Goal: Check status: Check status

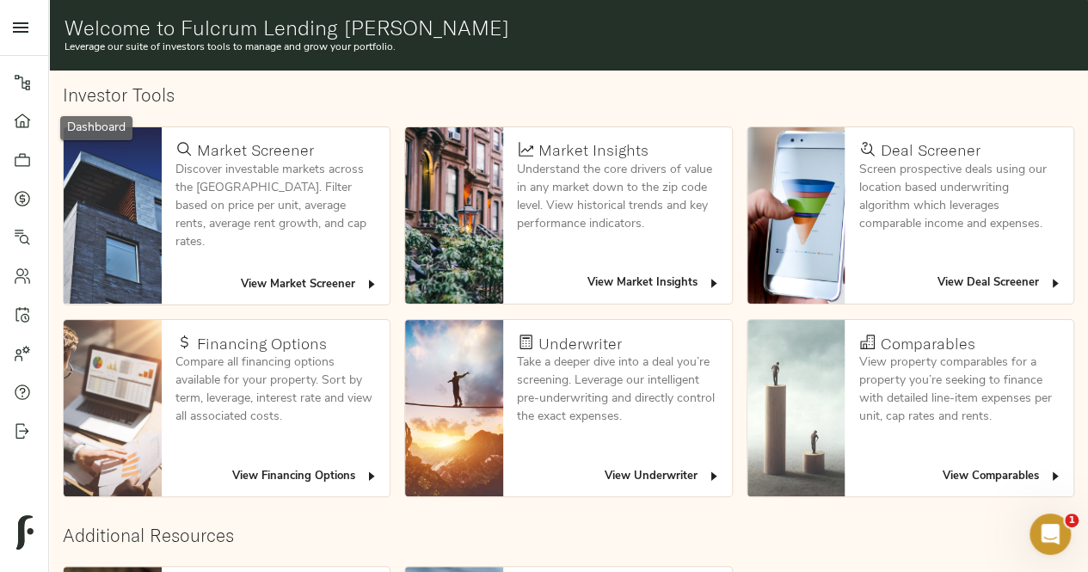
click at [26, 119] on icon at bounding box center [22, 121] width 17 height 17
click at [27, 91] on link "Pipeline" at bounding box center [24, 82] width 48 height 39
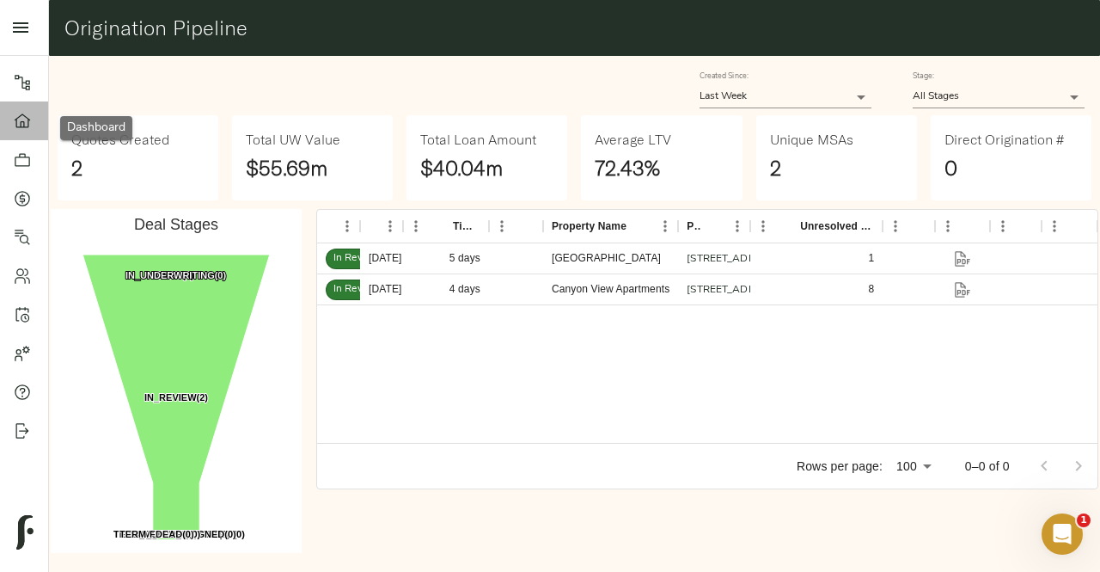
click at [27, 130] on link "Dashboard" at bounding box center [24, 120] width 48 height 39
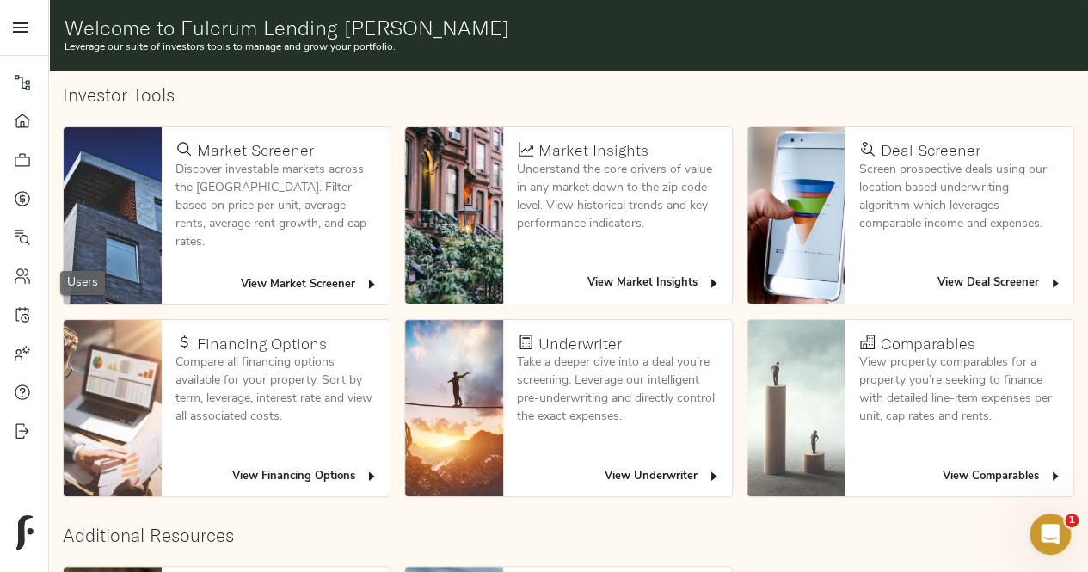
click at [24, 277] on icon at bounding box center [22, 275] width 17 height 17
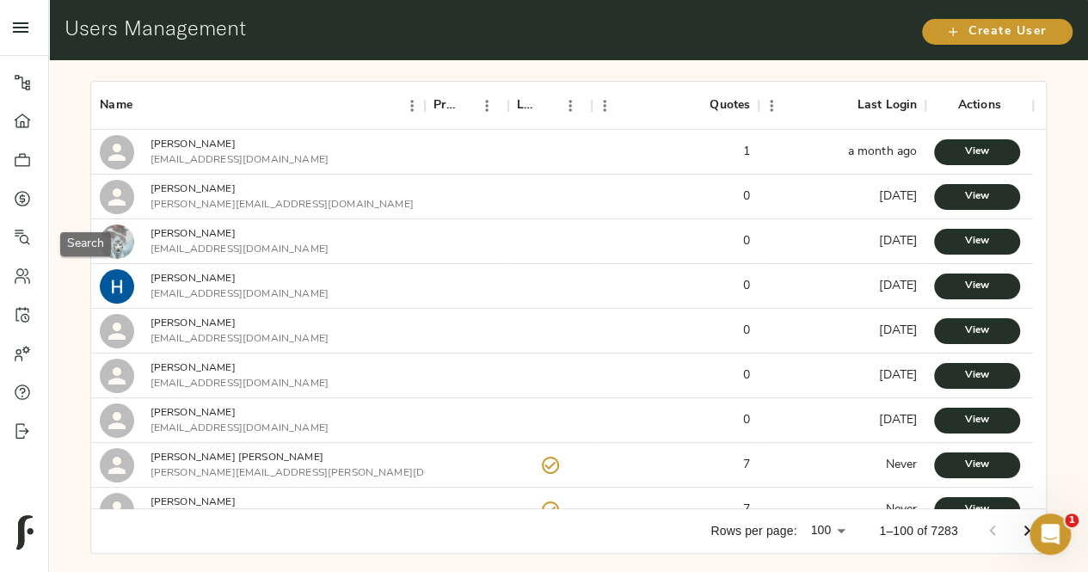
click at [35, 240] on div at bounding box center [31, 237] width 34 height 17
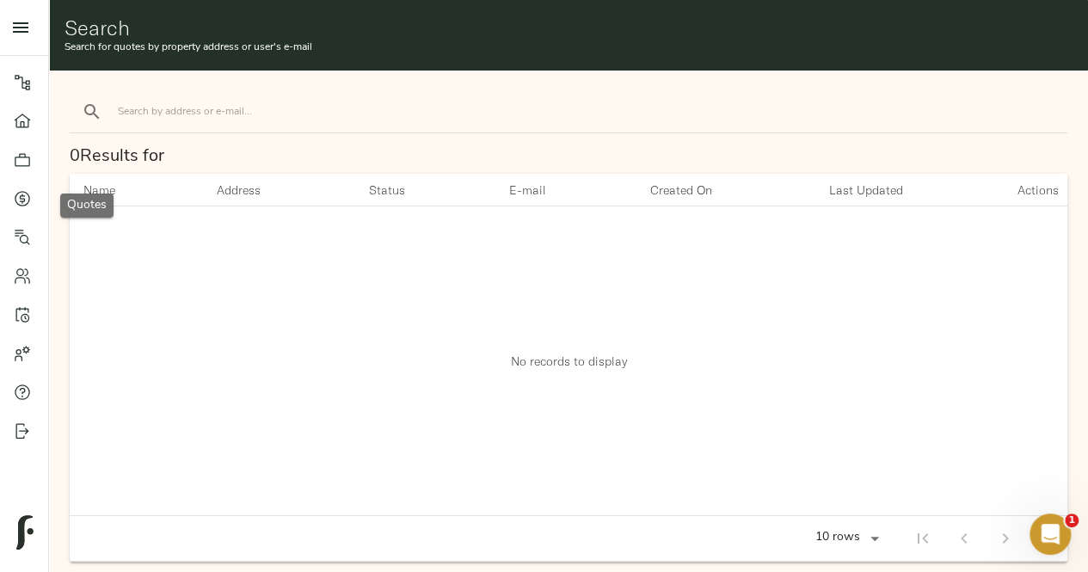
click at [34, 199] on div at bounding box center [31, 198] width 34 height 17
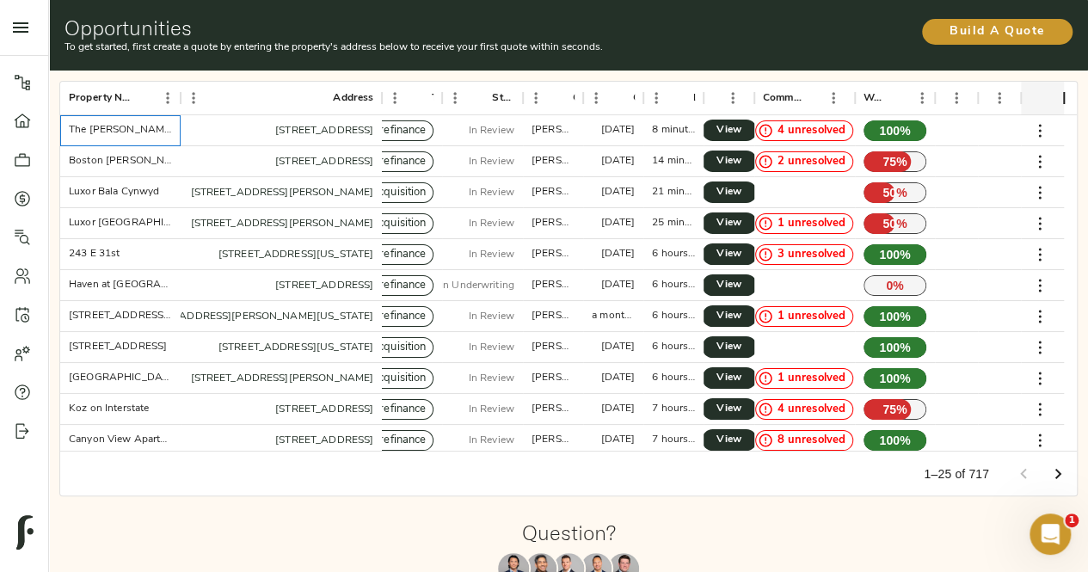
click at [120, 130] on div "The Byron on Peachtree" at bounding box center [120, 130] width 103 height 15
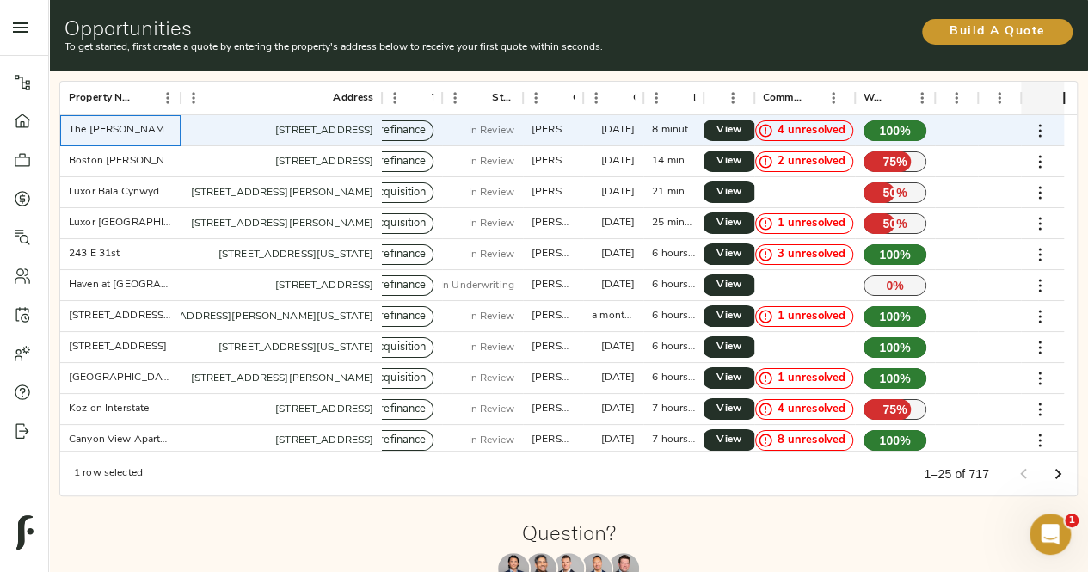
click at [120, 130] on div "The Byron on Peachtree" at bounding box center [120, 130] width 103 height 15
click at [24, 166] on icon at bounding box center [22, 159] width 17 height 17
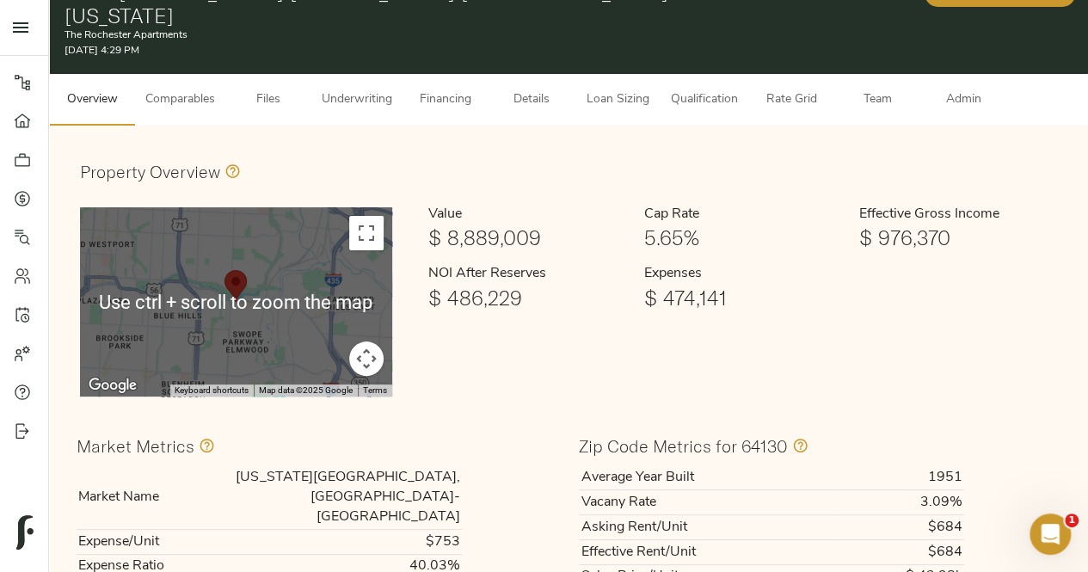
scroll to position [17, 0]
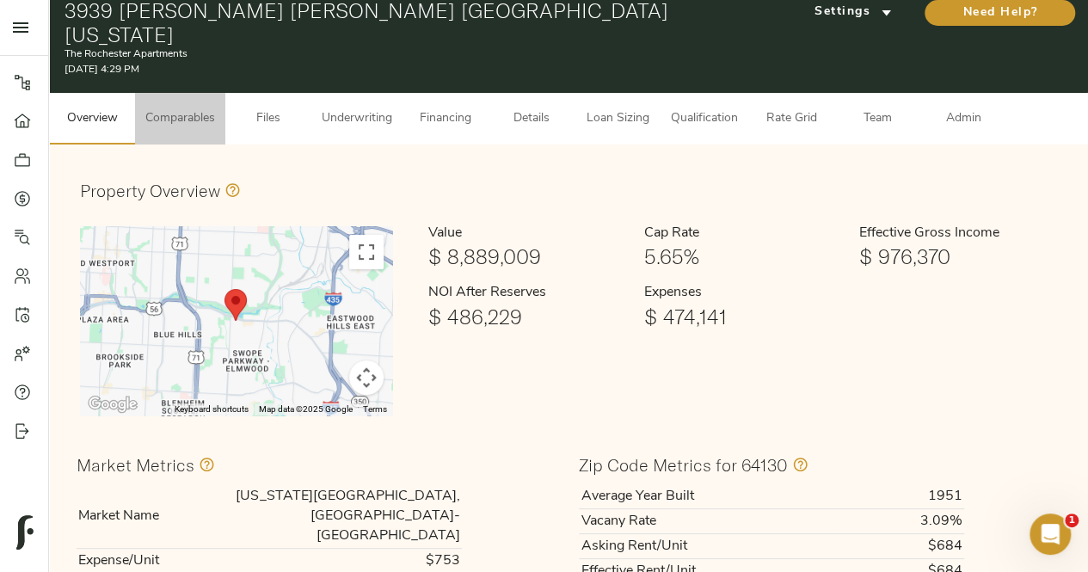
click at [187, 108] on span "Comparables" at bounding box center [180, 118] width 70 height 21
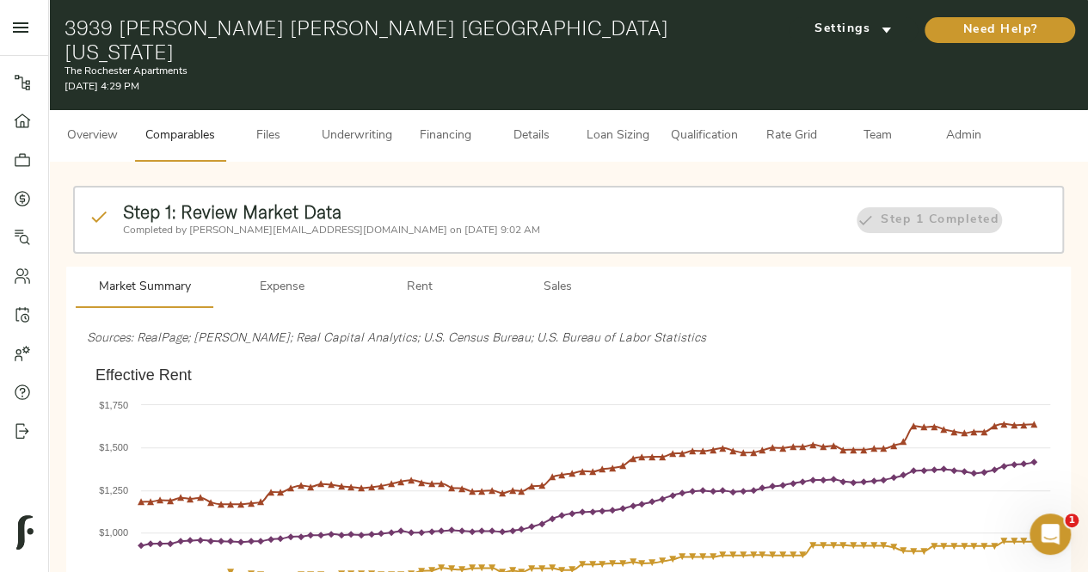
click at [269, 124] on button "Files" at bounding box center [268, 136] width 86 height 52
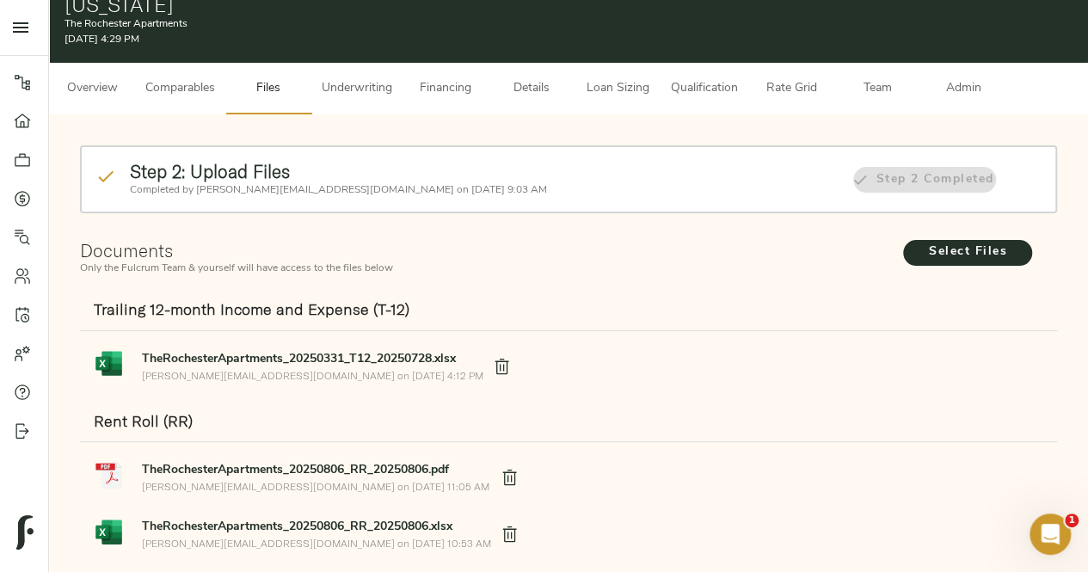
scroll to position [45, 0]
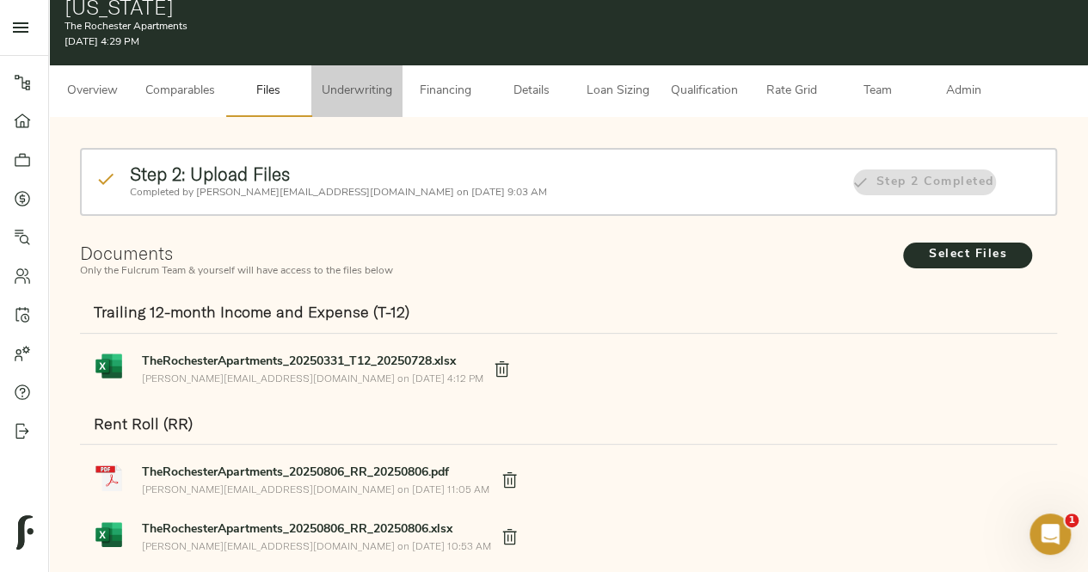
click at [363, 81] on span "Underwriting" at bounding box center [357, 91] width 71 height 21
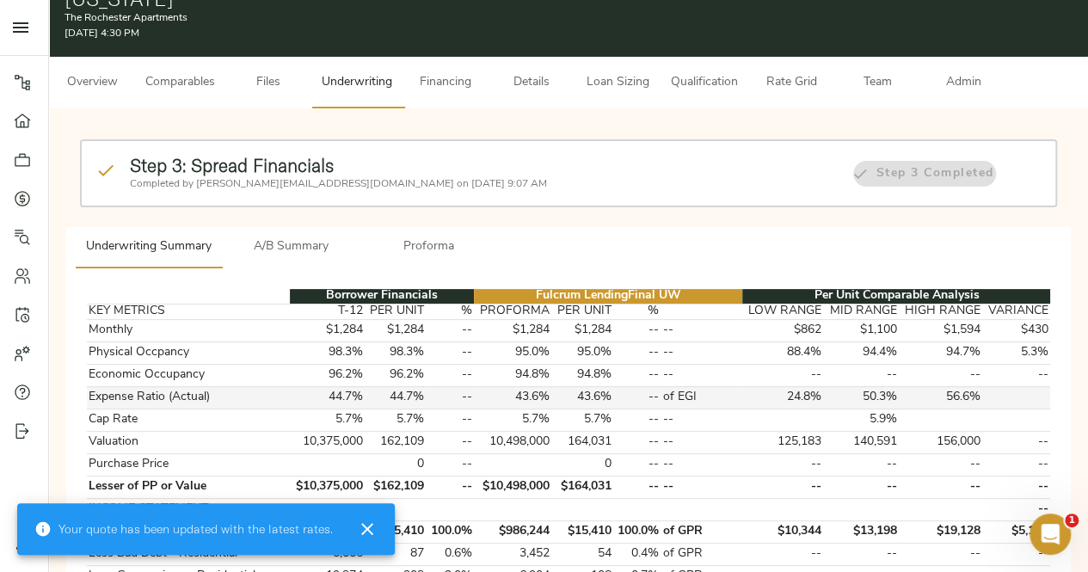
scroll to position [25, 0]
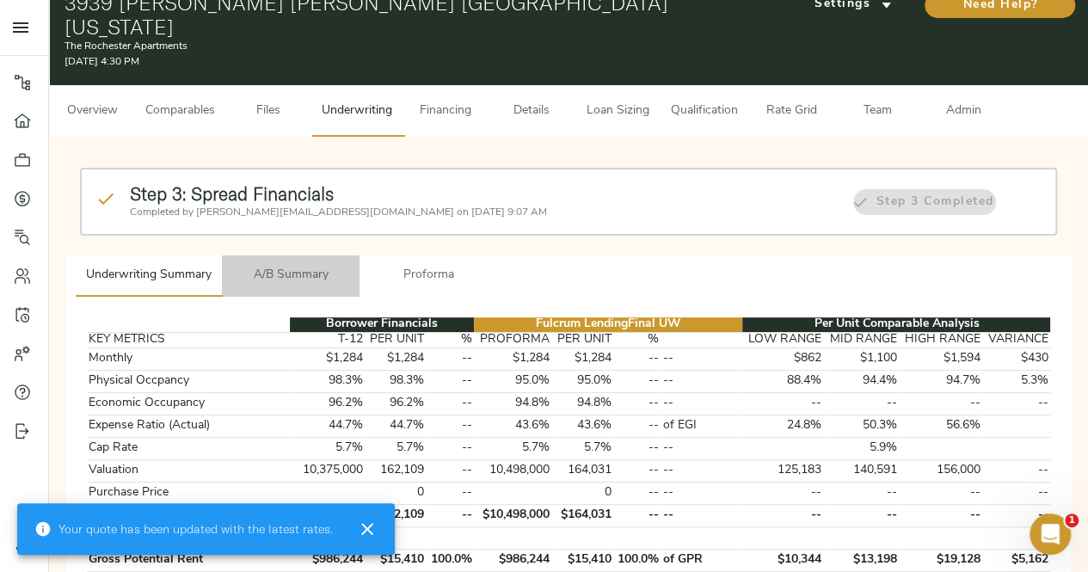
click at [302, 266] on button "A/B Summary" at bounding box center [291, 275] width 138 height 41
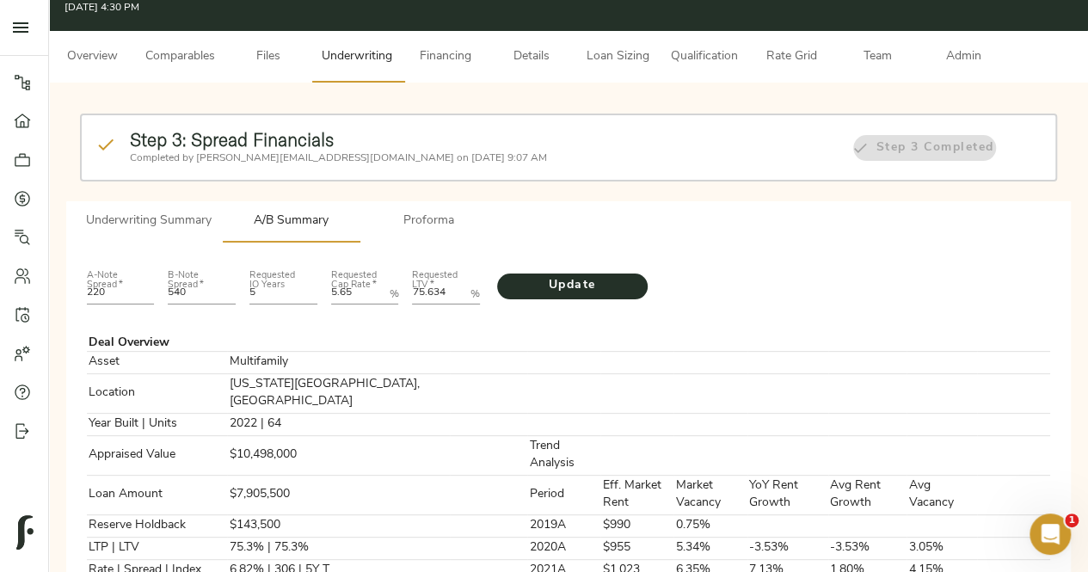
scroll to position [0, 0]
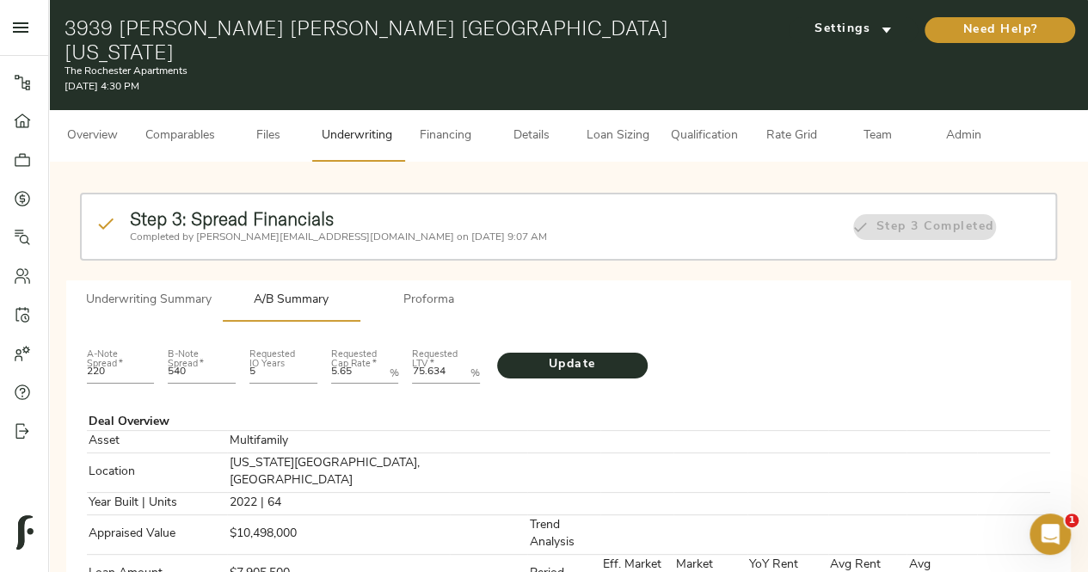
click at [447, 126] on span "Financing" at bounding box center [445, 136] width 65 height 21
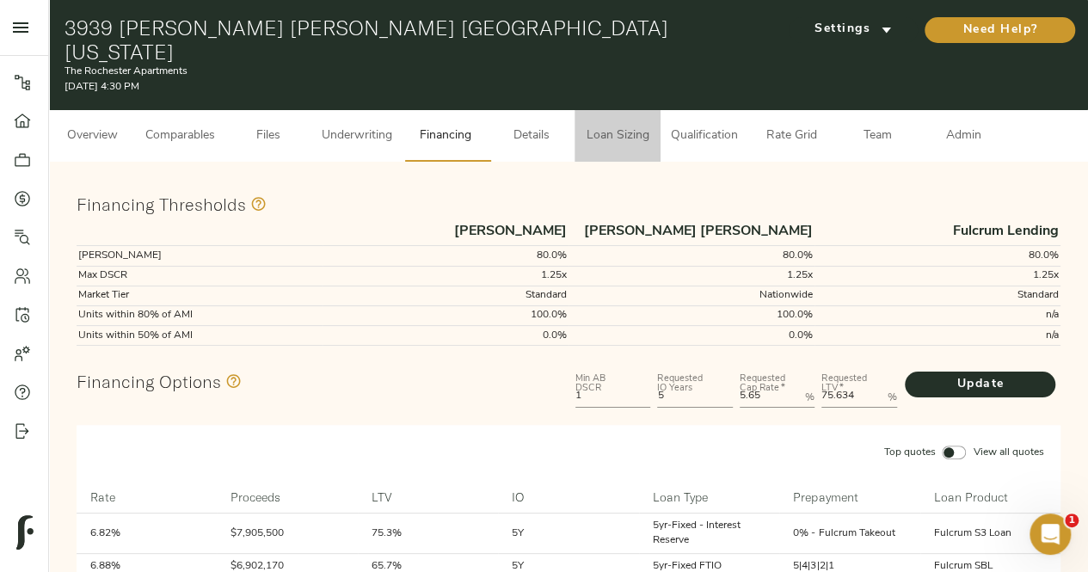
click at [642, 126] on button "Loan Sizing" at bounding box center [617, 136] width 86 height 52
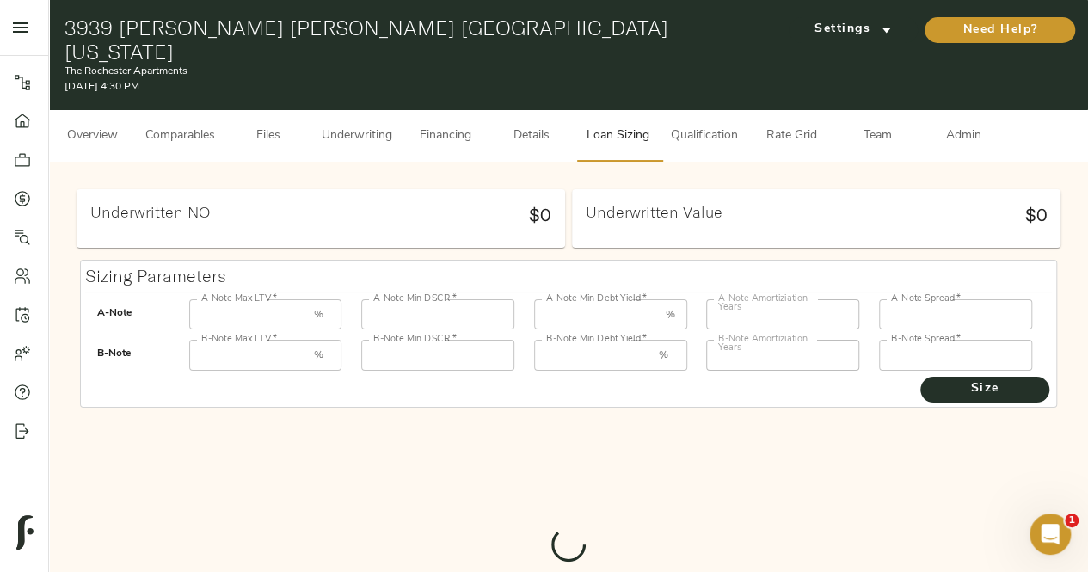
type input "55"
type input "1.25"
type input "12.00"
type input "30"
type input "250"
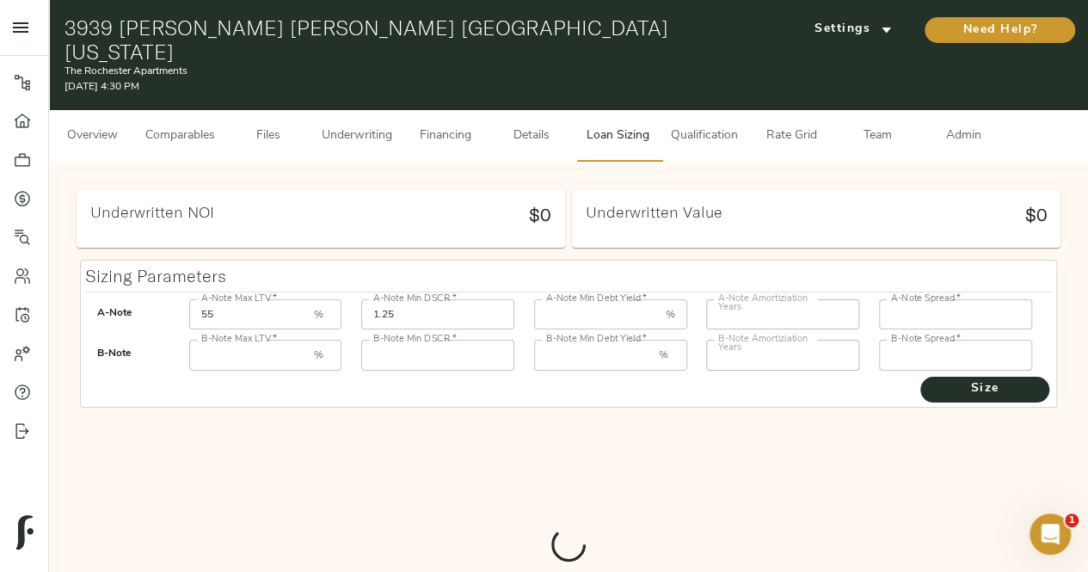
type input "85"
type input "1"
type input "8.00"
type input "30"
type input "1000"
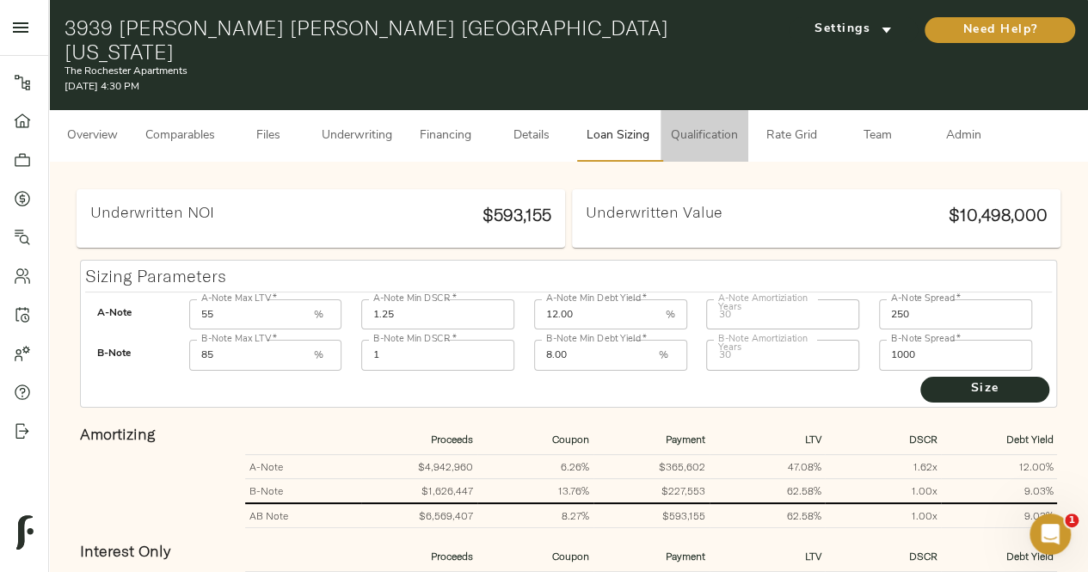
click at [698, 126] on span "Qualification" at bounding box center [704, 136] width 67 height 21
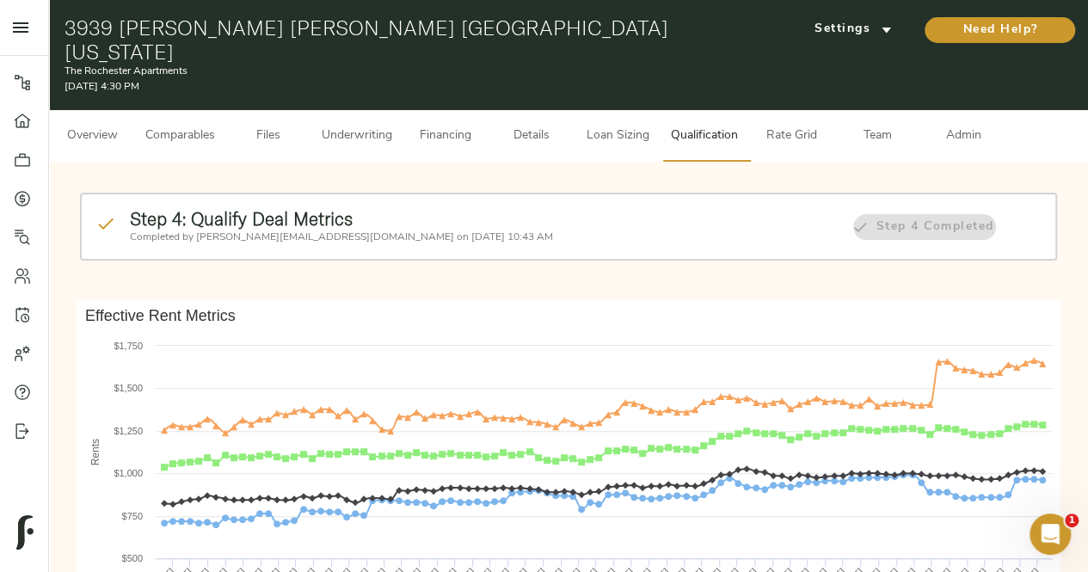
click at [784, 126] on span "Rate Grid" at bounding box center [790, 136] width 65 height 21
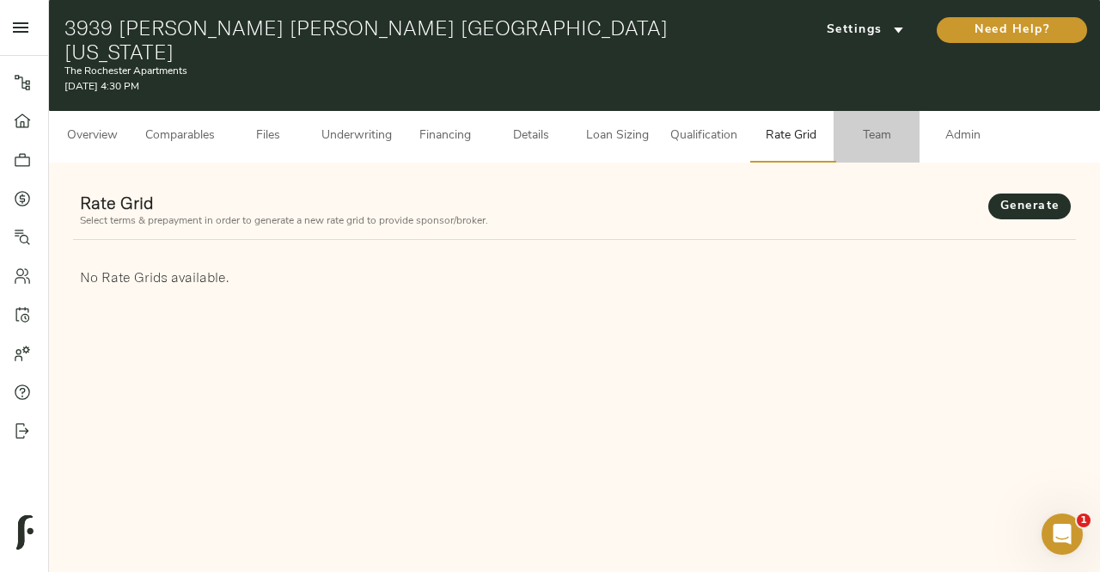
click at [870, 126] on span "Team" at bounding box center [876, 136] width 65 height 21
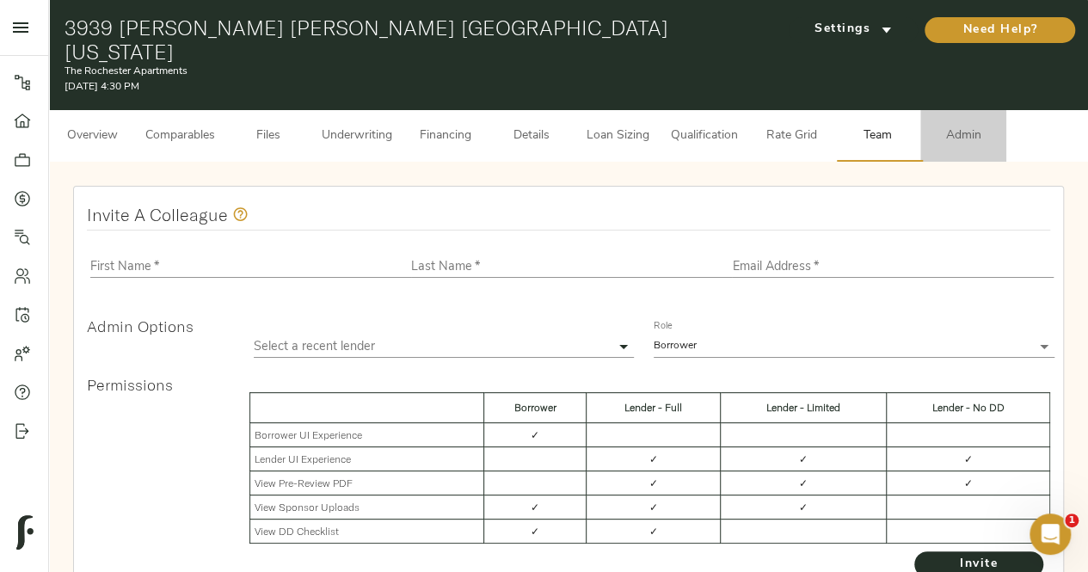
click at [970, 126] on span "Admin" at bounding box center [962, 136] width 65 height 21
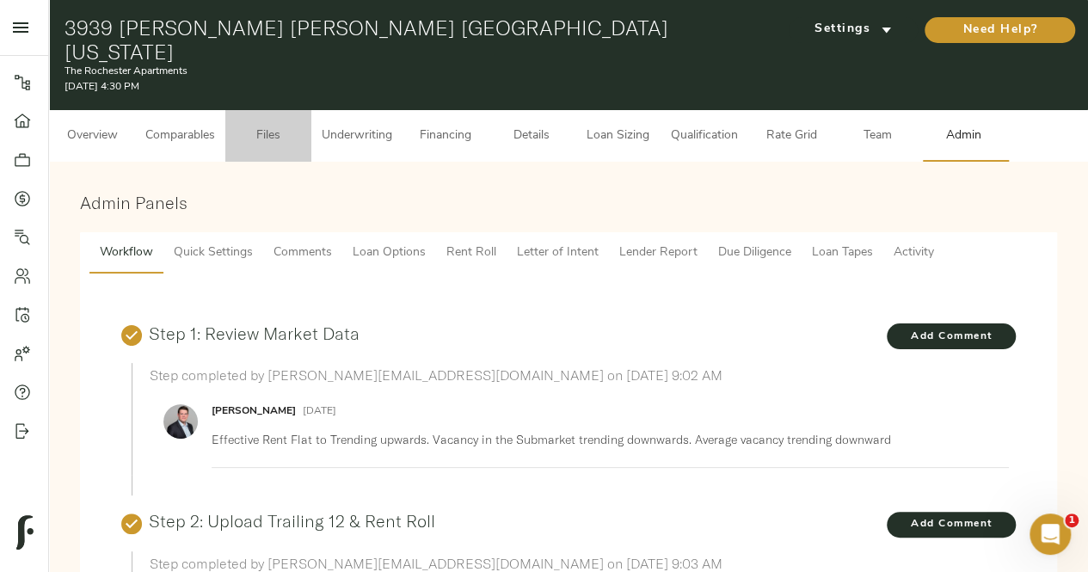
click at [280, 126] on span "Files" at bounding box center [268, 136] width 65 height 21
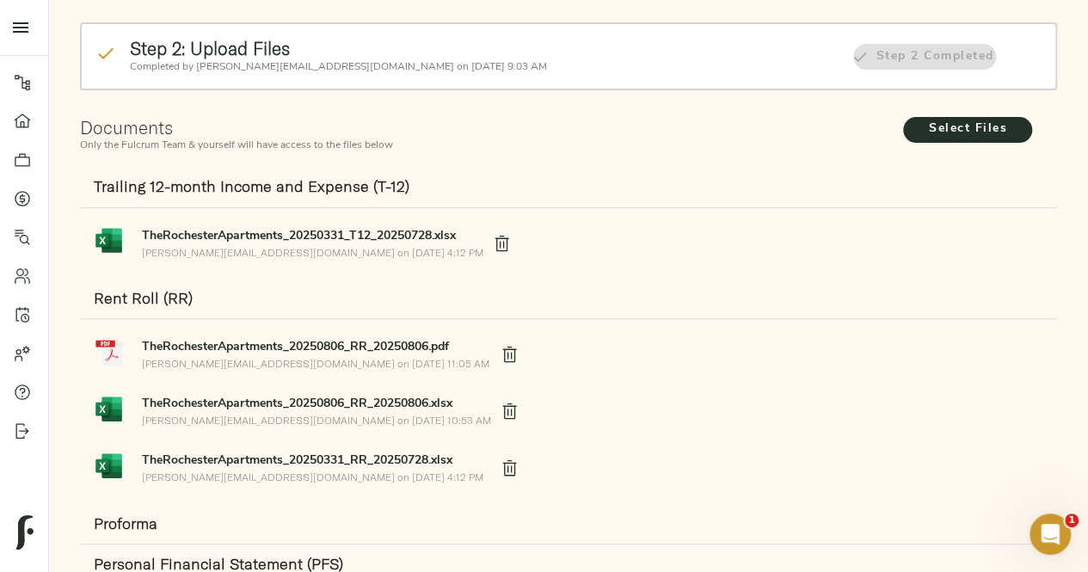
scroll to position [107, 0]
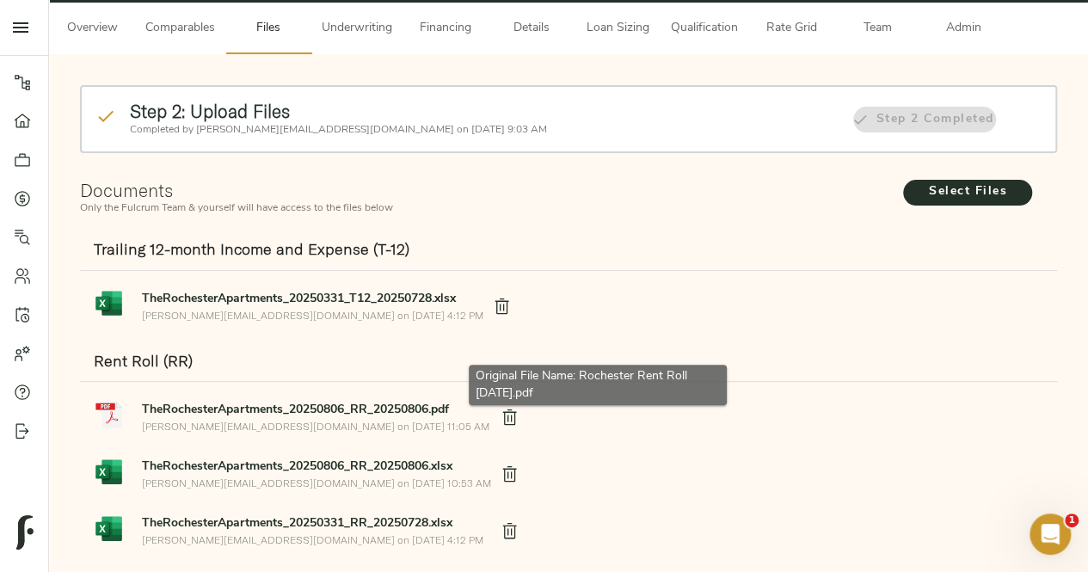
click at [178, 403] on strong "TheRochesterApartments_20250806_RR_20250806.pdf" at bounding box center [295, 409] width 307 height 13
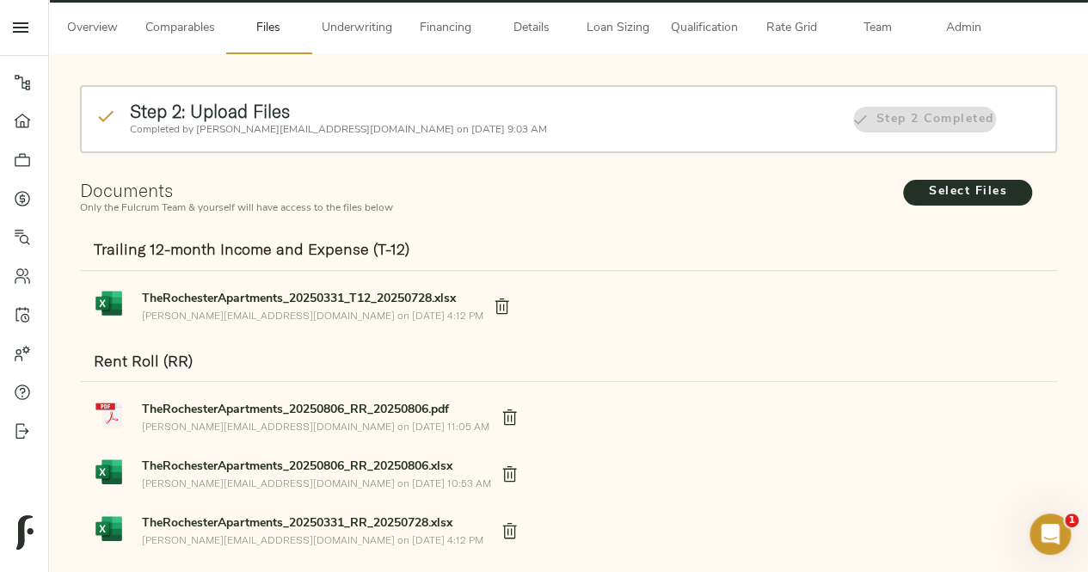
scroll to position [0, 0]
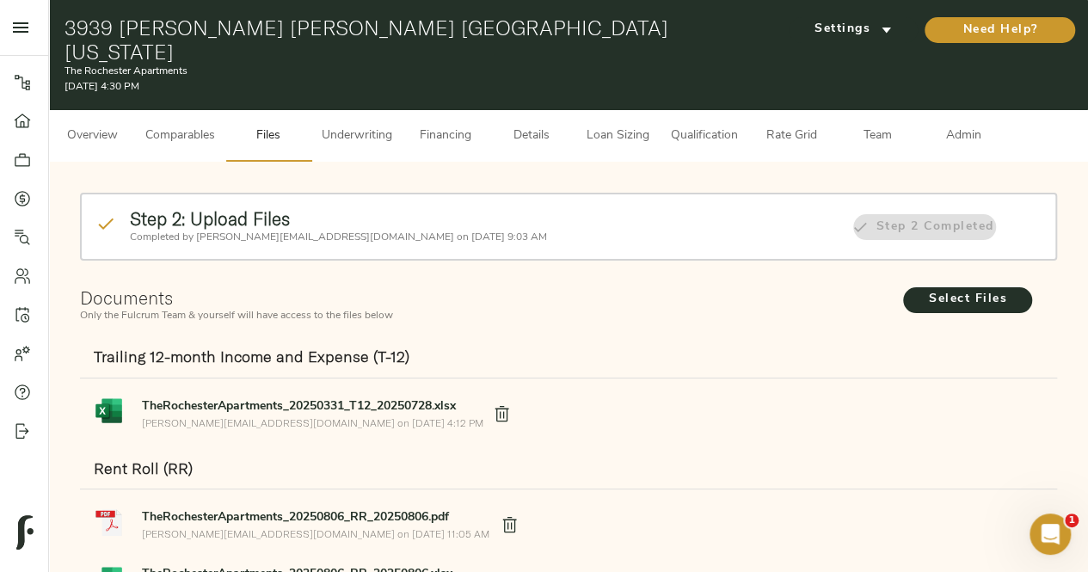
click at [109, 126] on span "Overview" at bounding box center [91, 136] width 65 height 21
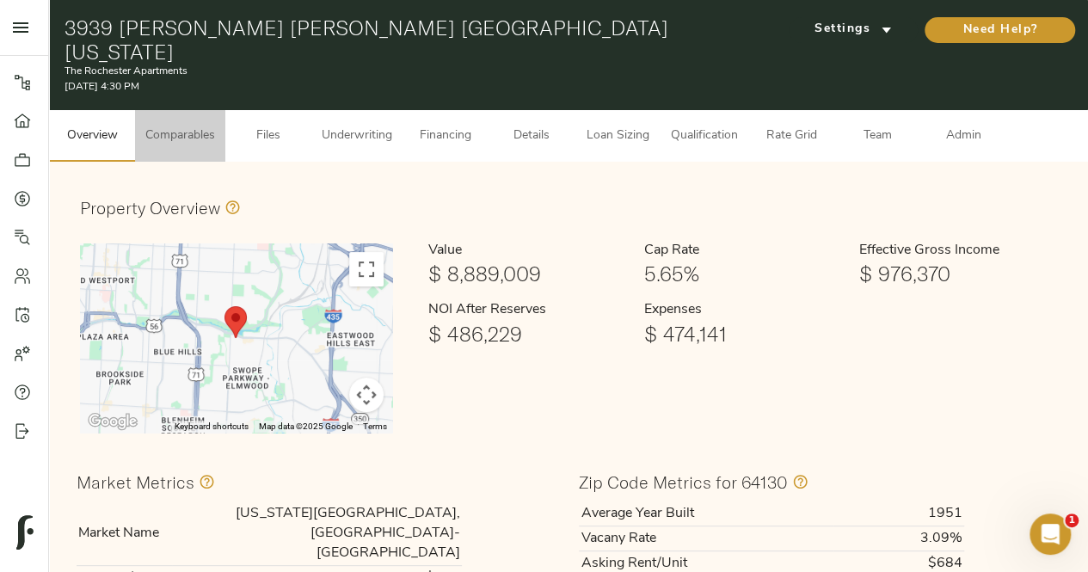
click at [170, 126] on span "Comparables" at bounding box center [180, 136] width 70 height 21
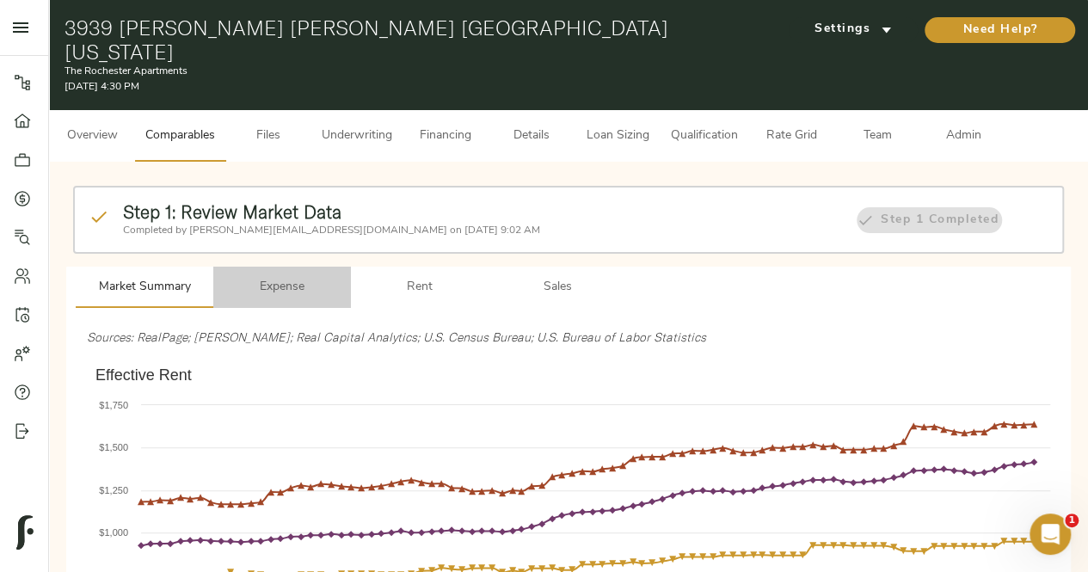
click at [279, 277] on span "Expense" at bounding box center [282, 287] width 117 height 21
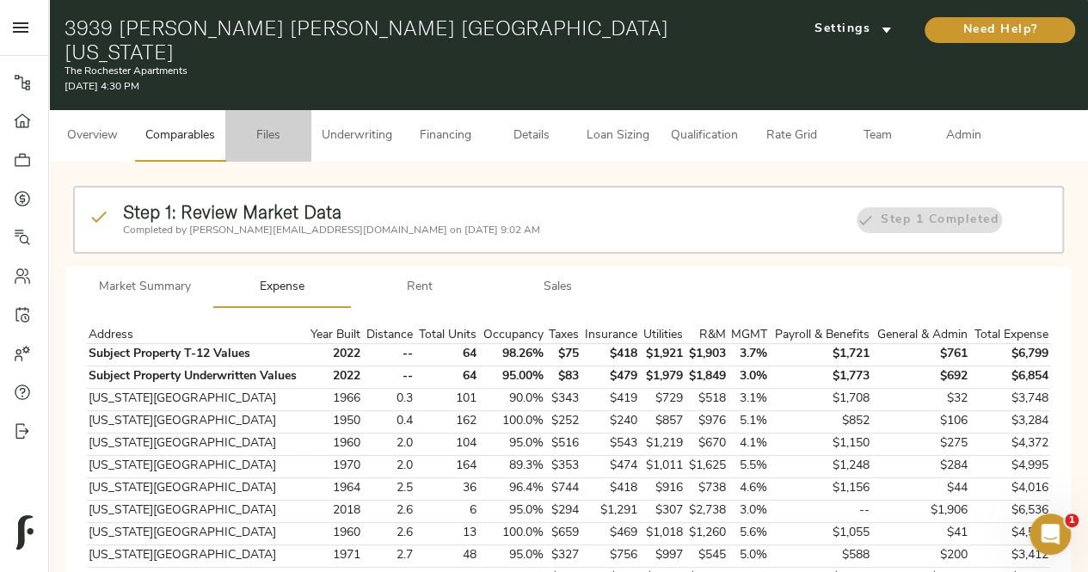
click at [282, 126] on span "Files" at bounding box center [268, 136] width 65 height 21
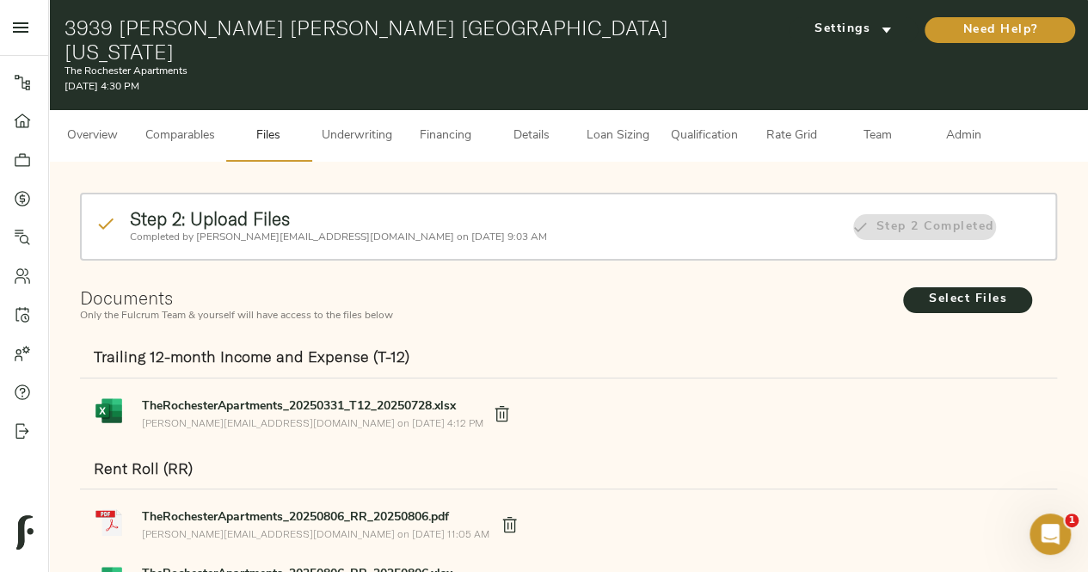
click at [363, 110] on button "Underwriting" at bounding box center [356, 136] width 91 height 52
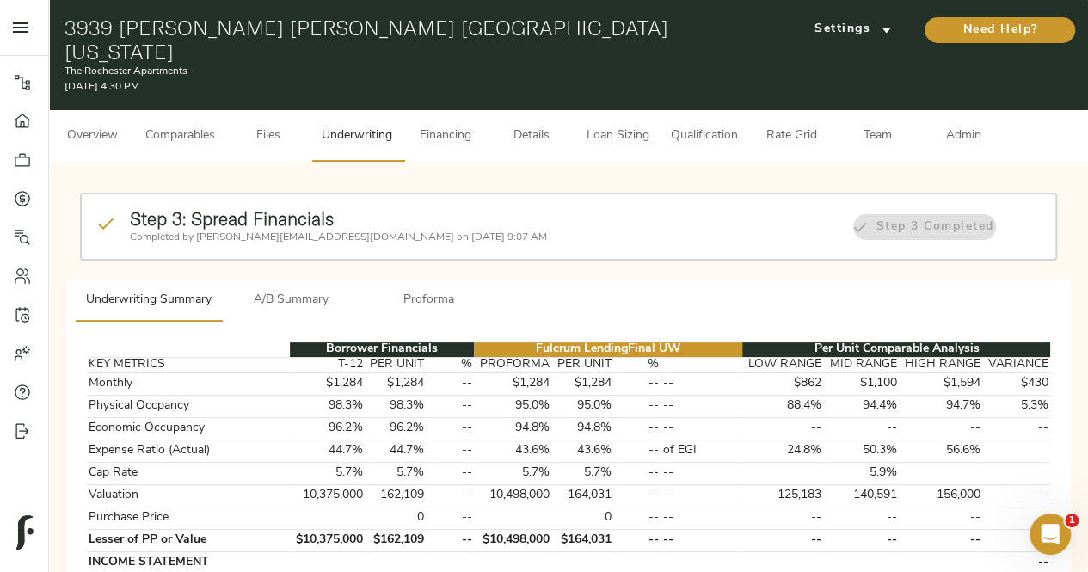
click at [444, 123] on button "Financing" at bounding box center [445, 136] width 86 height 52
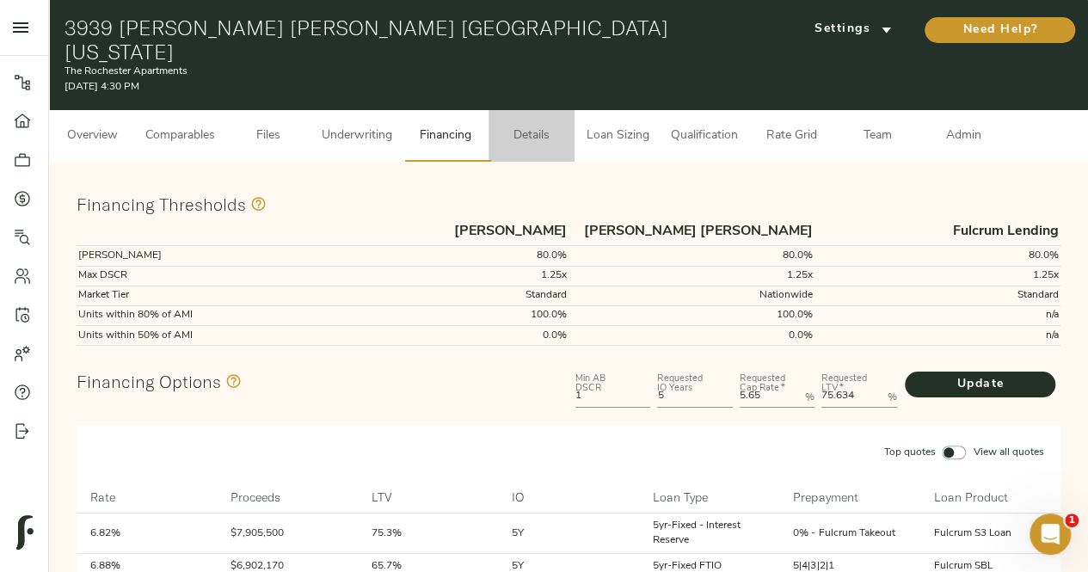
click at [549, 126] on span "Details" at bounding box center [531, 136] width 65 height 21
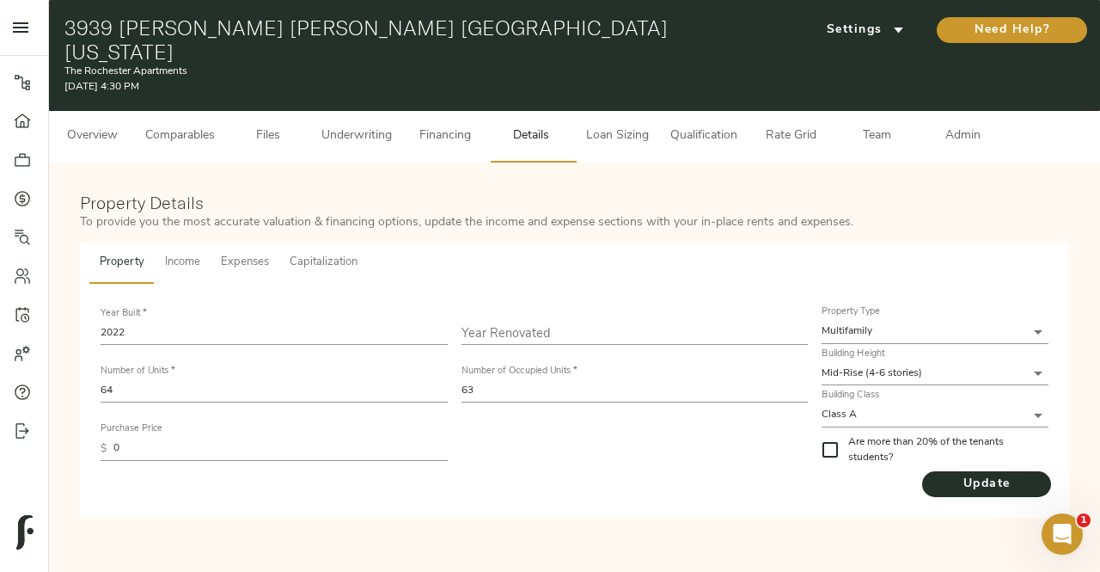
click at [608, 126] on span "Loan Sizing" at bounding box center [617, 136] width 65 height 21
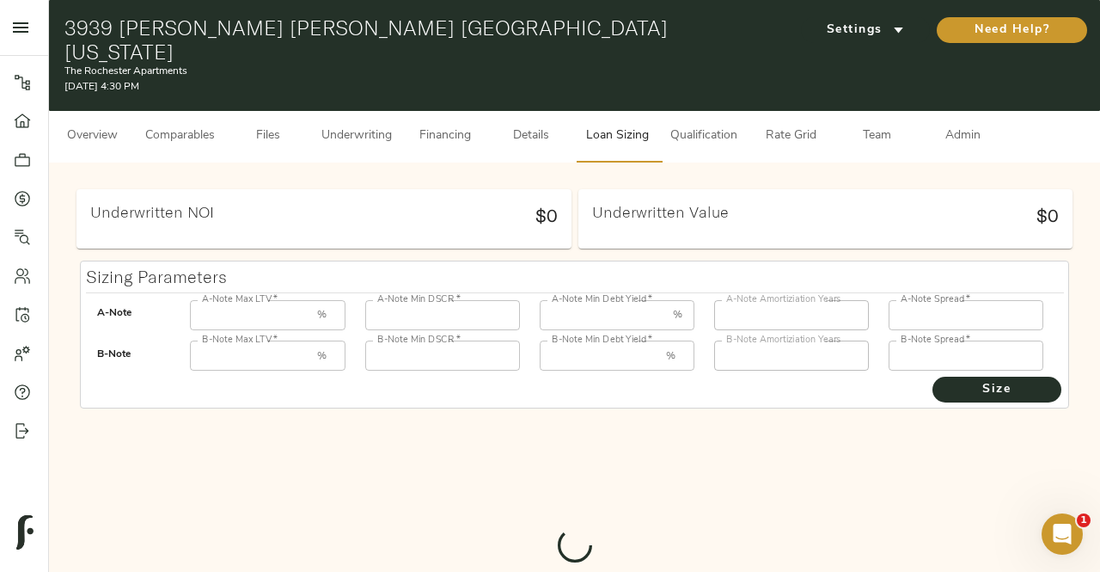
type input "55"
type input "1.25"
type input "12.00"
type input "30"
type input "250"
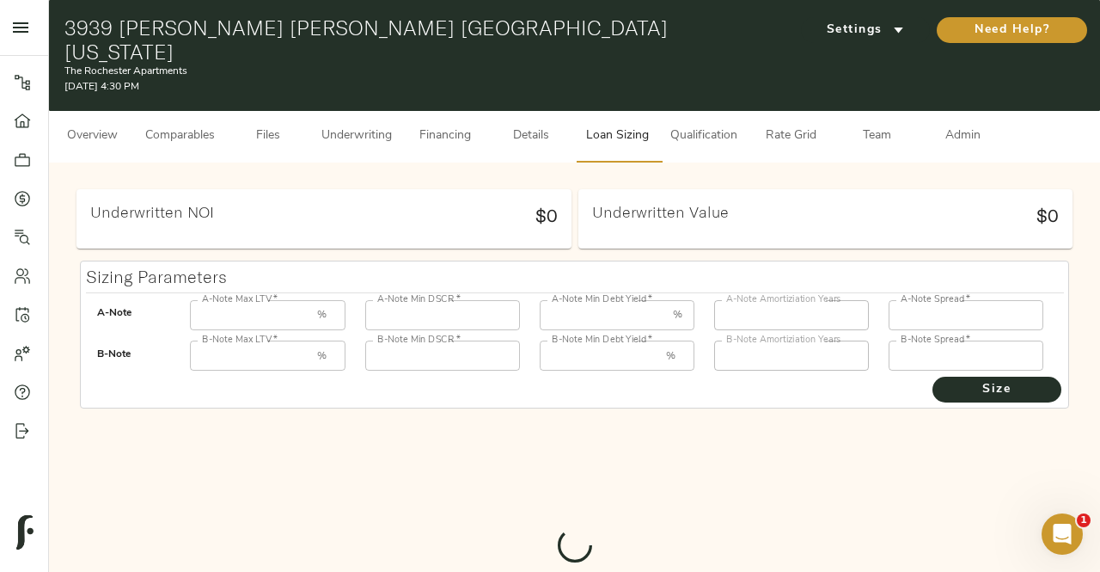
type input "85"
type input "1"
type input "8.00"
type input "30"
type input "1000"
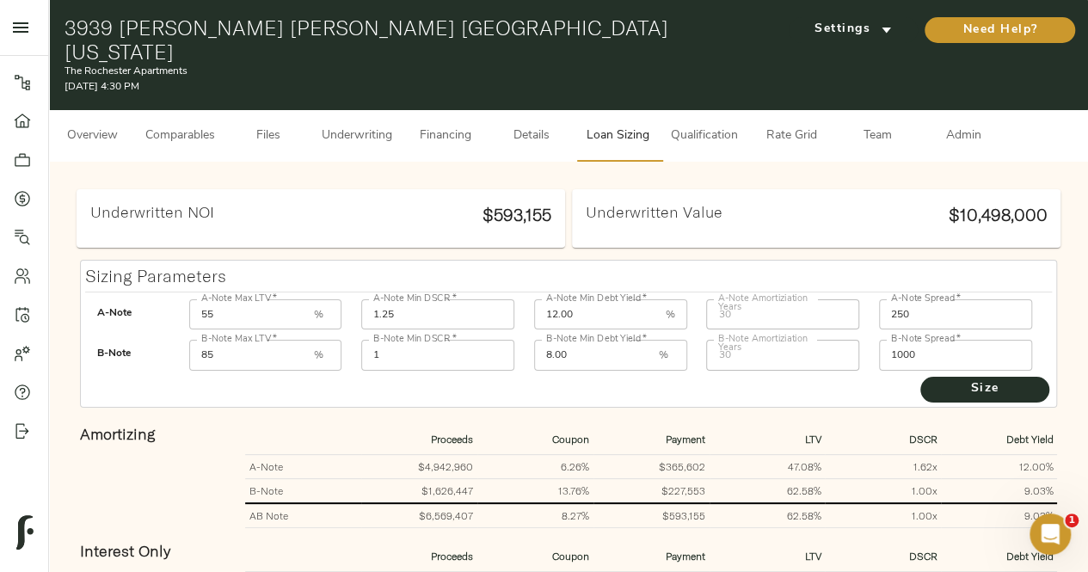
click at [94, 126] on span "Overview" at bounding box center [91, 136] width 65 height 21
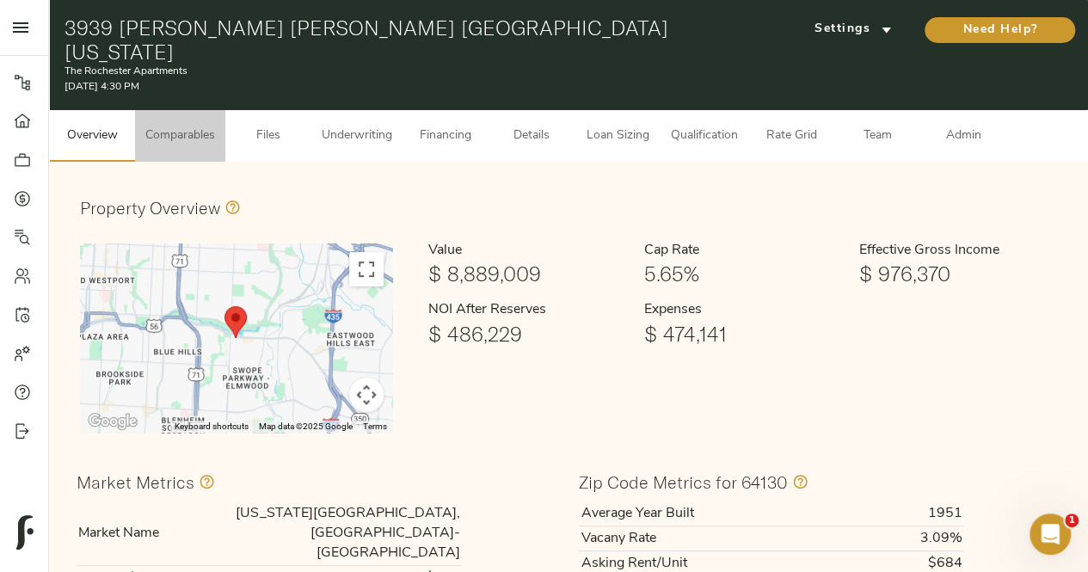
click at [146, 126] on span "Comparables" at bounding box center [180, 136] width 70 height 21
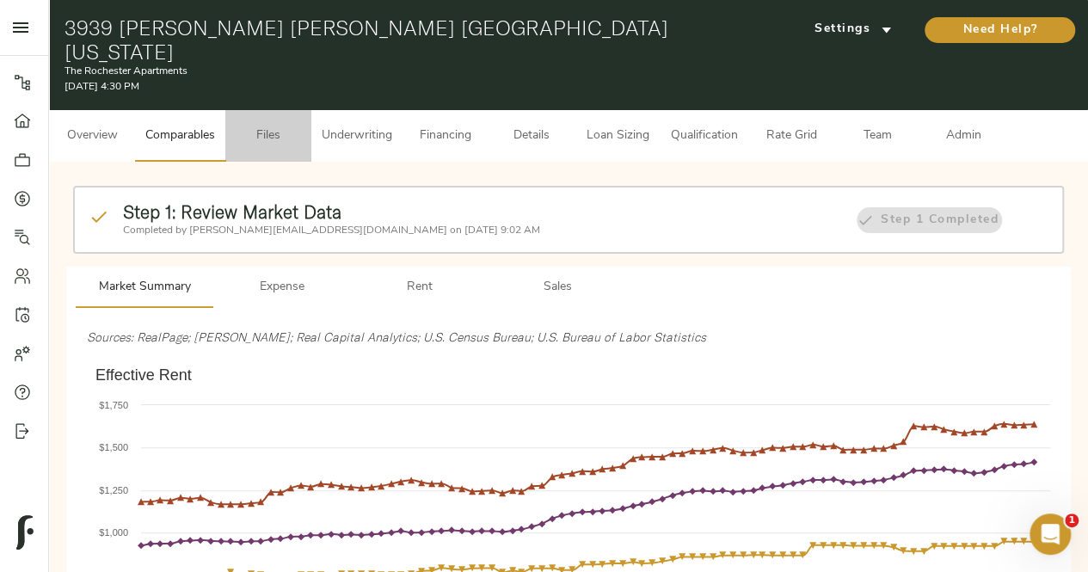
click at [276, 126] on span "Files" at bounding box center [268, 136] width 65 height 21
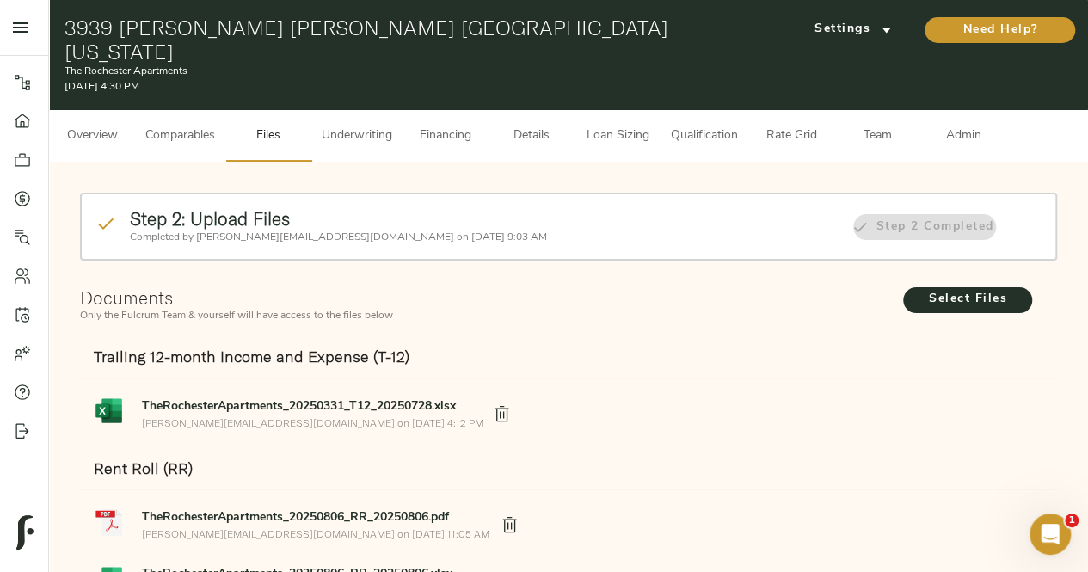
click at [382, 126] on span "Underwriting" at bounding box center [357, 136] width 71 height 21
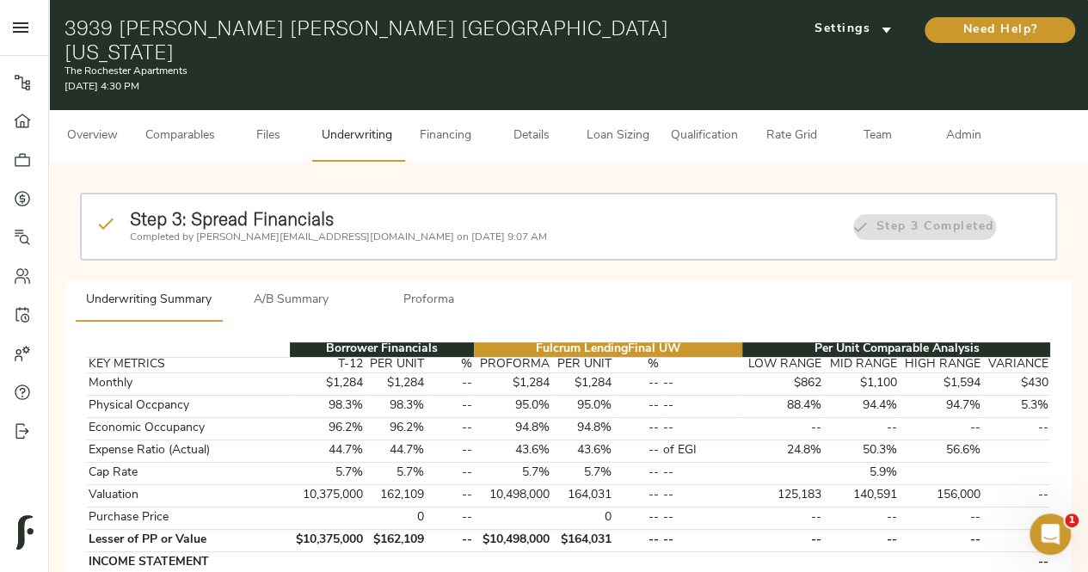
click at [455, 124] on button "Financing" at bounding box center [445, 136] width 86 height 52
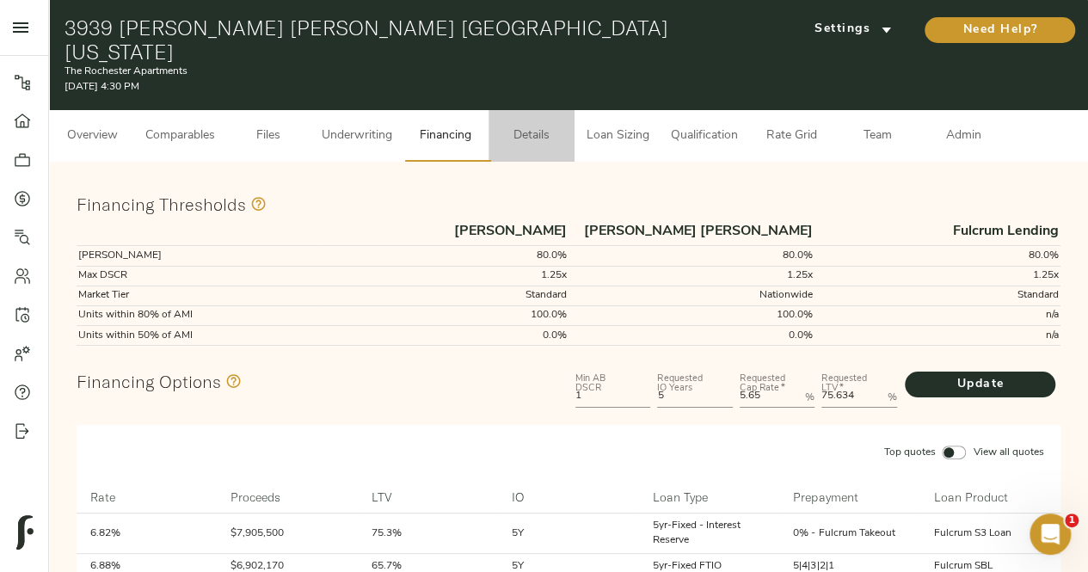
click at [554, 126] on span "Details" at bounding box center [531, 136] width 65 height 21
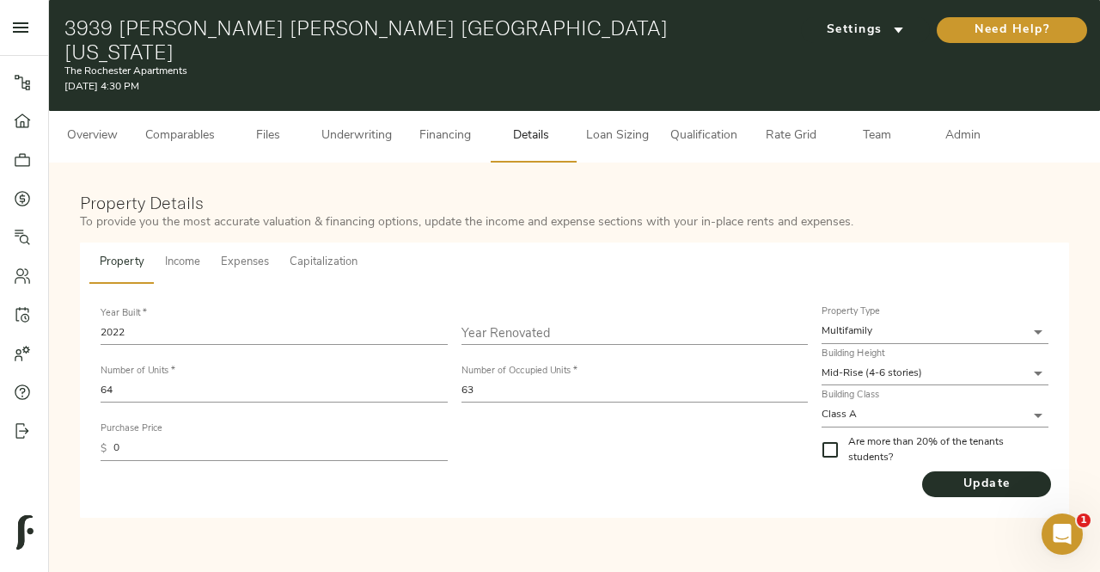
click at [630, 126] on span "Loan Sizing" at bounding box center [617, 136] width 65 height 21
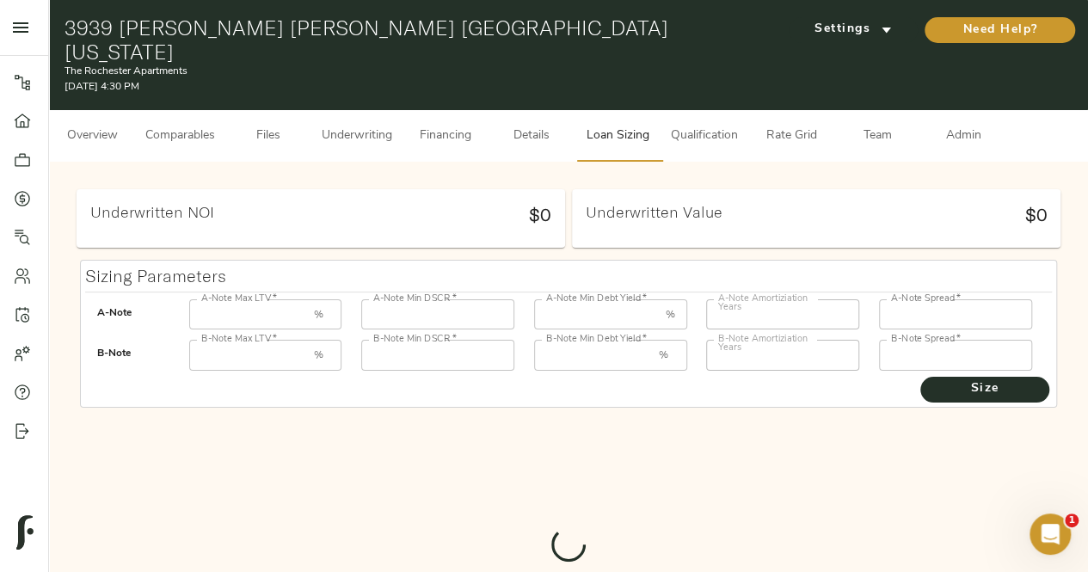
type input "55"
type input "1.25"
type input "12.00"
type input "30"
type input "250"
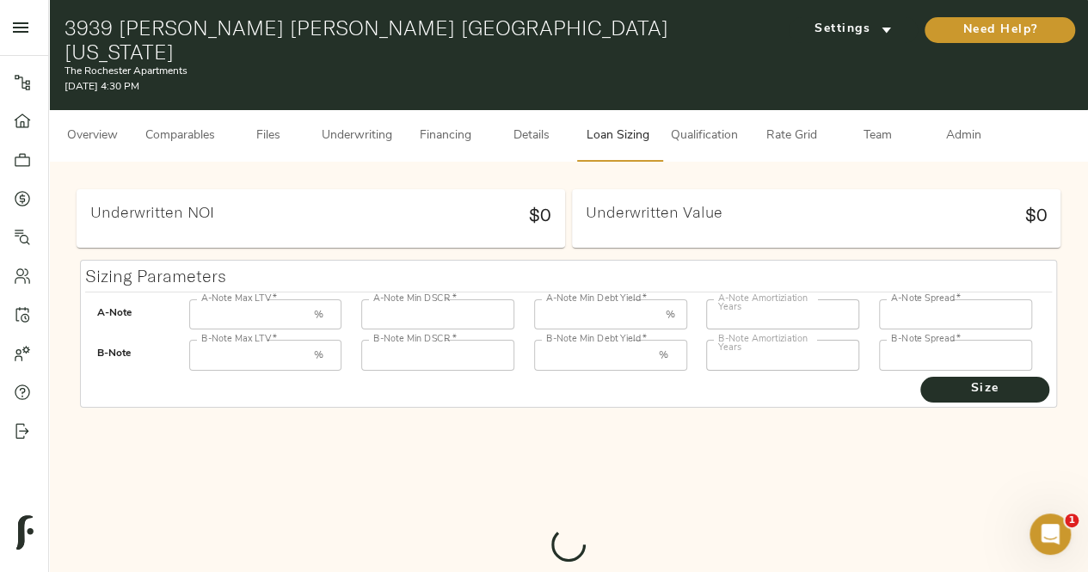
type input "85"
type input "1"
type input "8.00"
type input "30"
type input "1000"
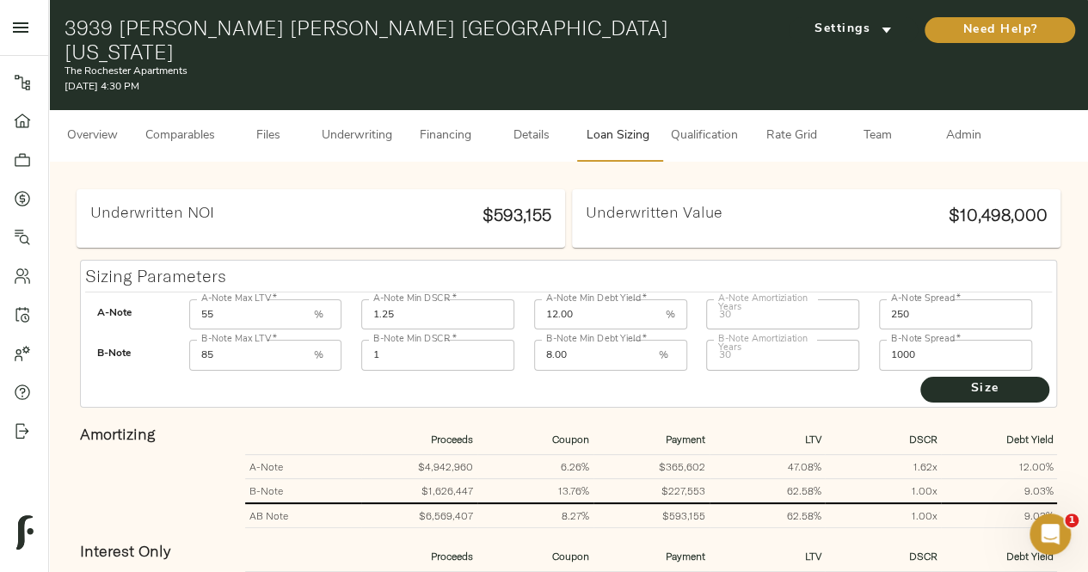
click at [712, 126] on span "Qualification" at bounding box center [704, 136] width 67 height 21
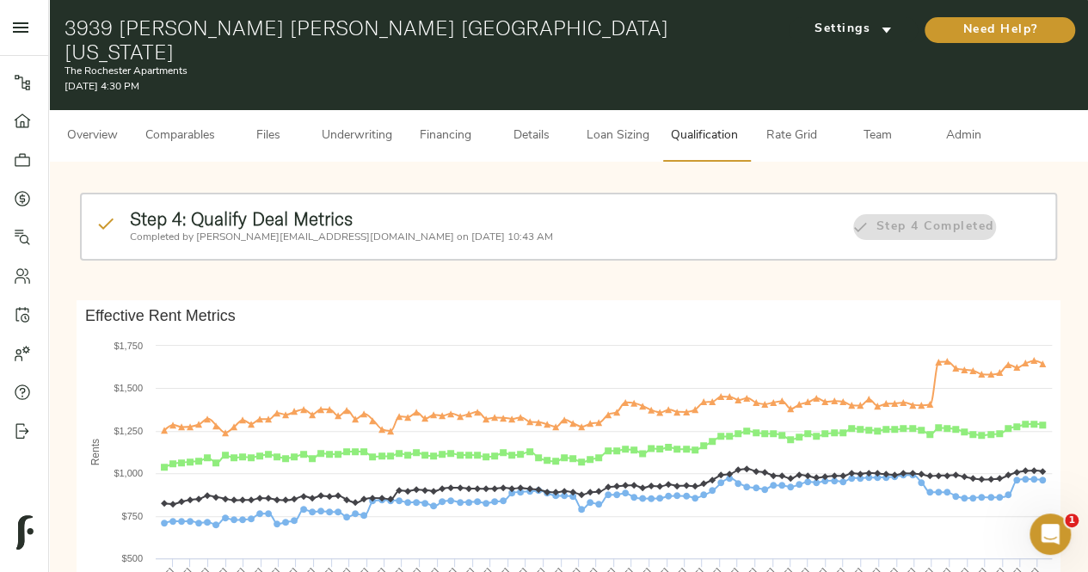
click at [896, 126] on span "Team" at bounding box center [876, 136] width 65 height 21
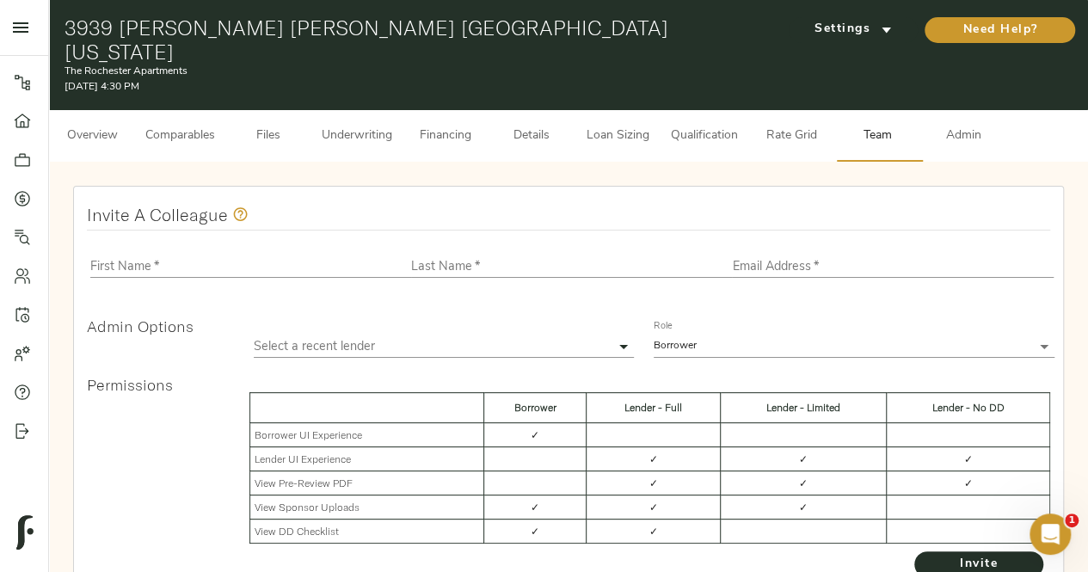
click at [281, 126] on span "Files" at bounding box center [268, 136] width 65 height 21
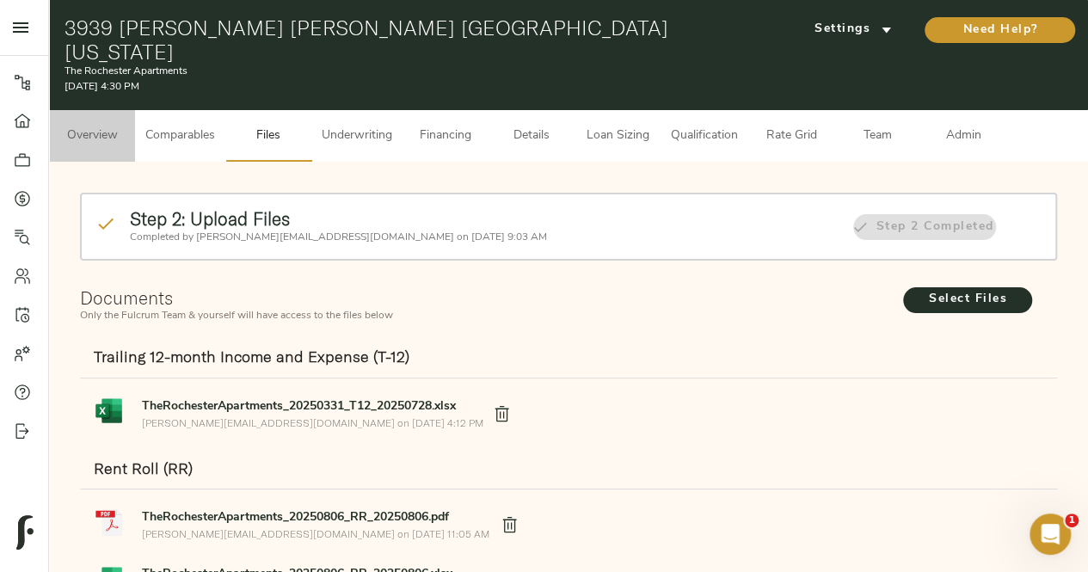
click at [96, 126] on span "Overview" at bounding box center [91, 136] width 65 height 21
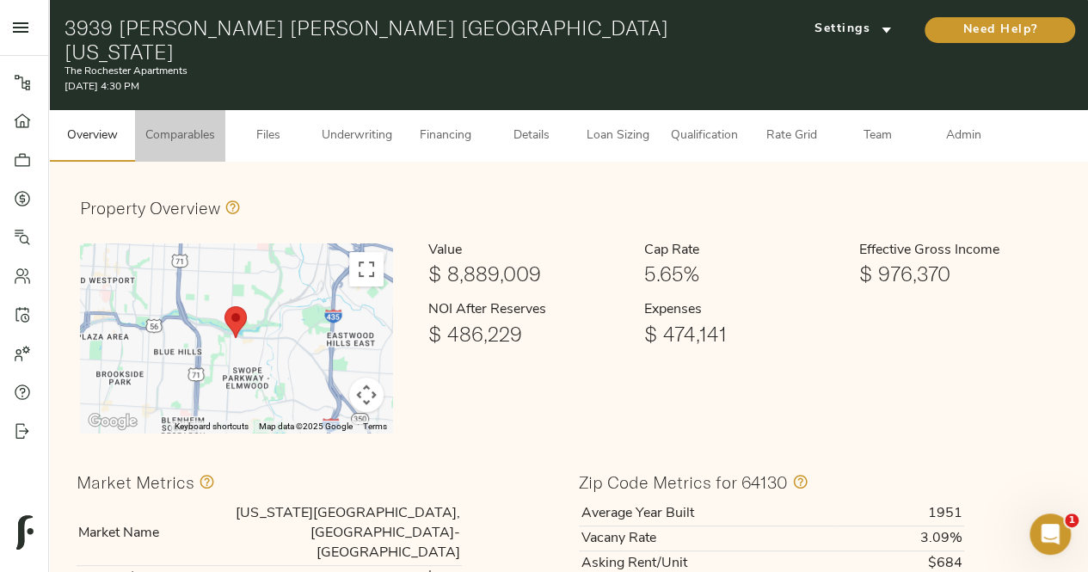
click at [196, 126] on span "Comparables" at bounding box center [180, 136] width 70 height 21
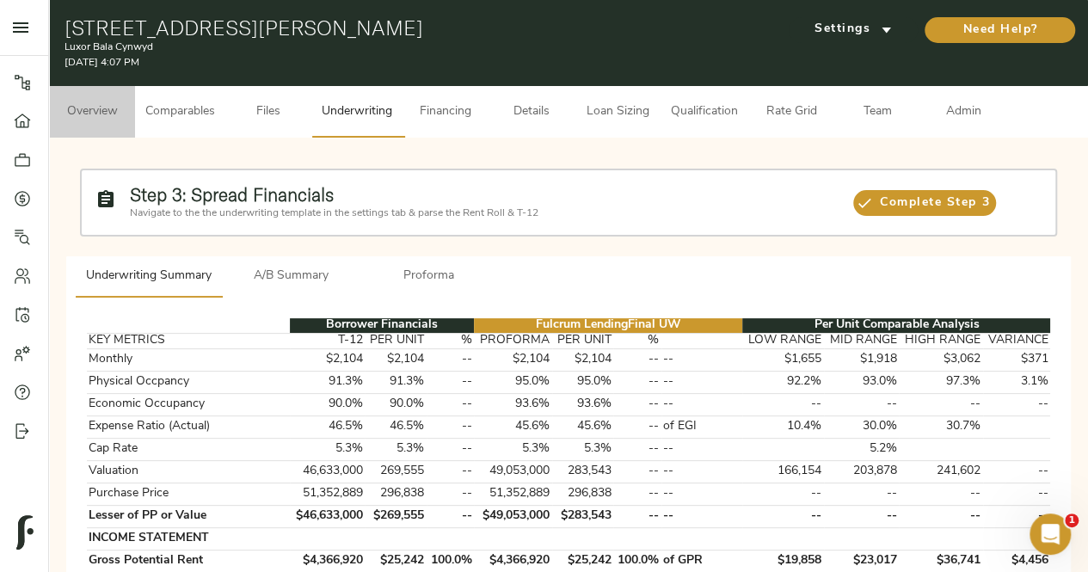
click at [98, 98] on button "Overview" at bounding box center [92, 112] width 86 height 52
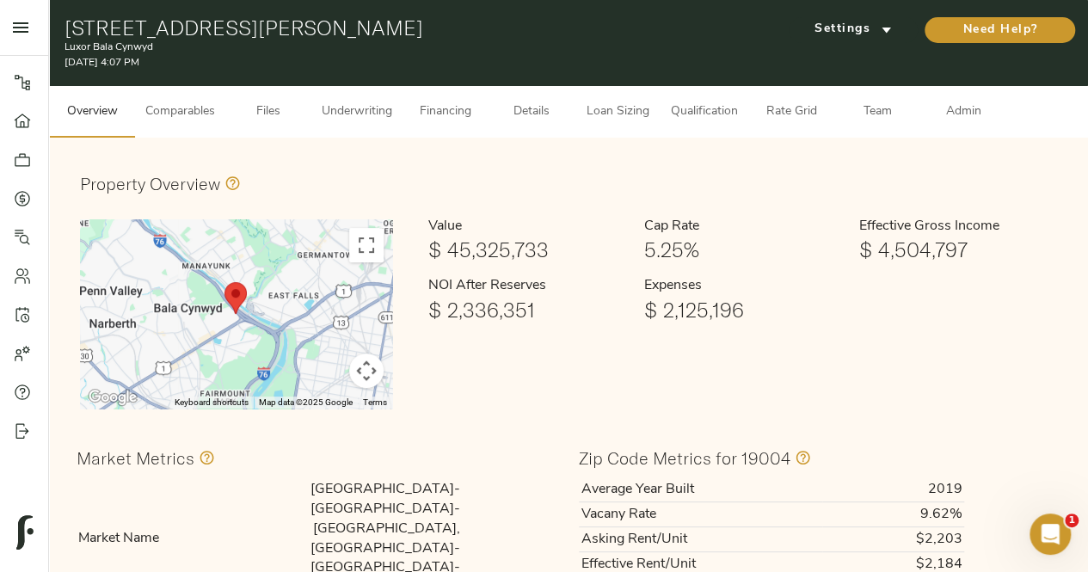
click at [190, 123] on button "Comparables" at bounding box center [180, 112] width 90 height 52
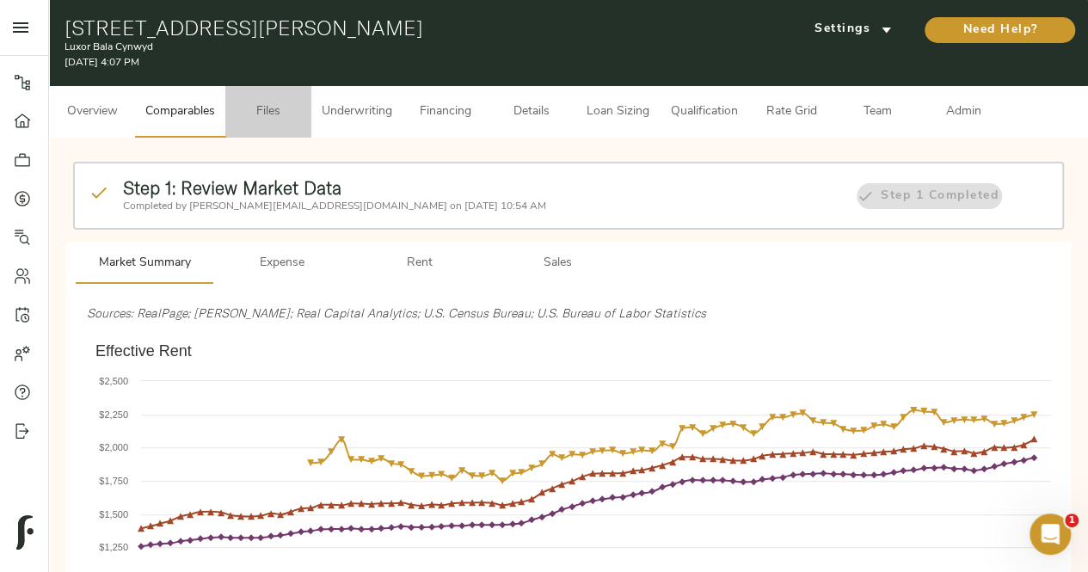
click at [264, 97] on button "Files" at bounding box center [268, 112] width 86 height 52
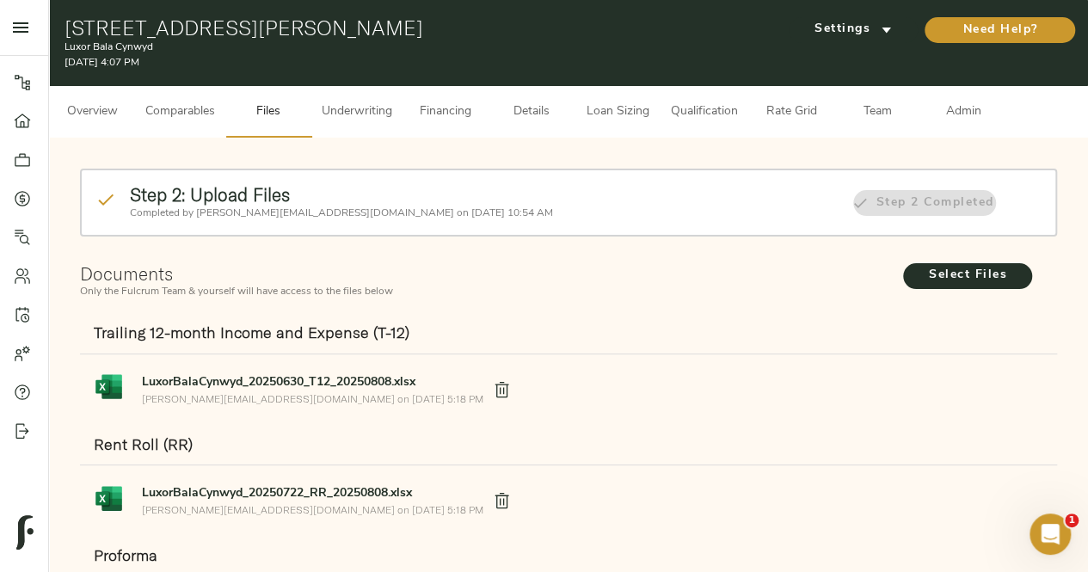
click at [378, 109] on span "Underwriting" at bounding box center [357, 111] width 71 height 21
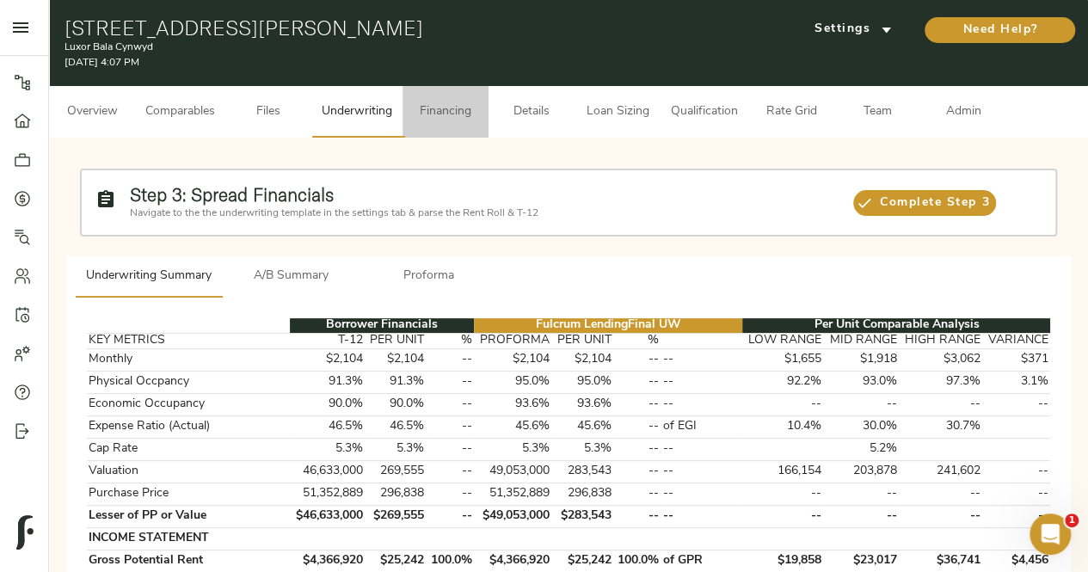
click at [437, 113] on span "Financing" at bounding box center [445, 111] width 65 height 21
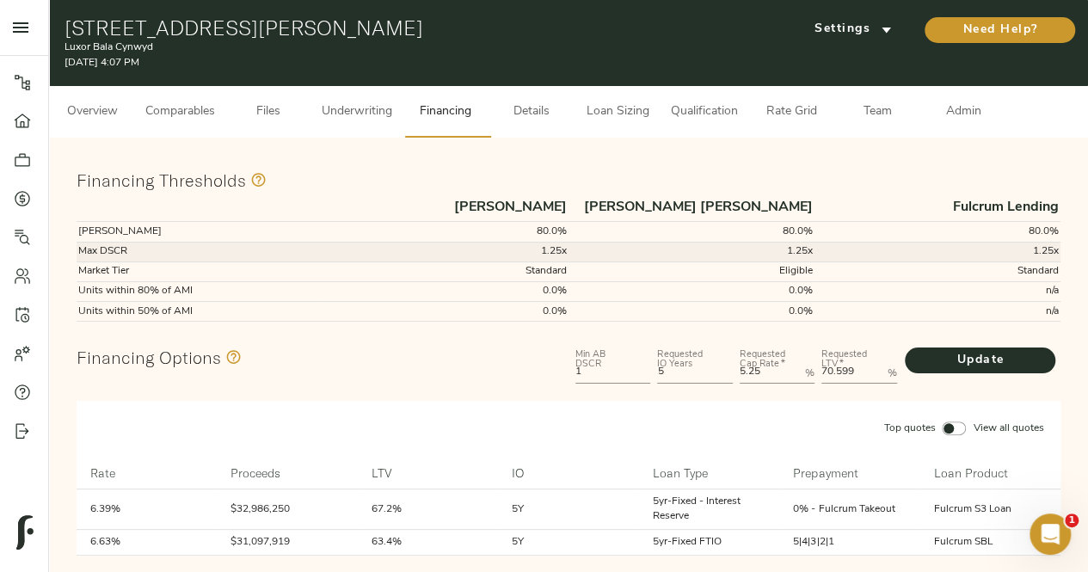
click at [573, 248] on td "1.25x" at bounding box center [691, 252] width 246 height 20
click at [528, 99] on button "Details" at bounding box center [531, 112] width 86 height 52
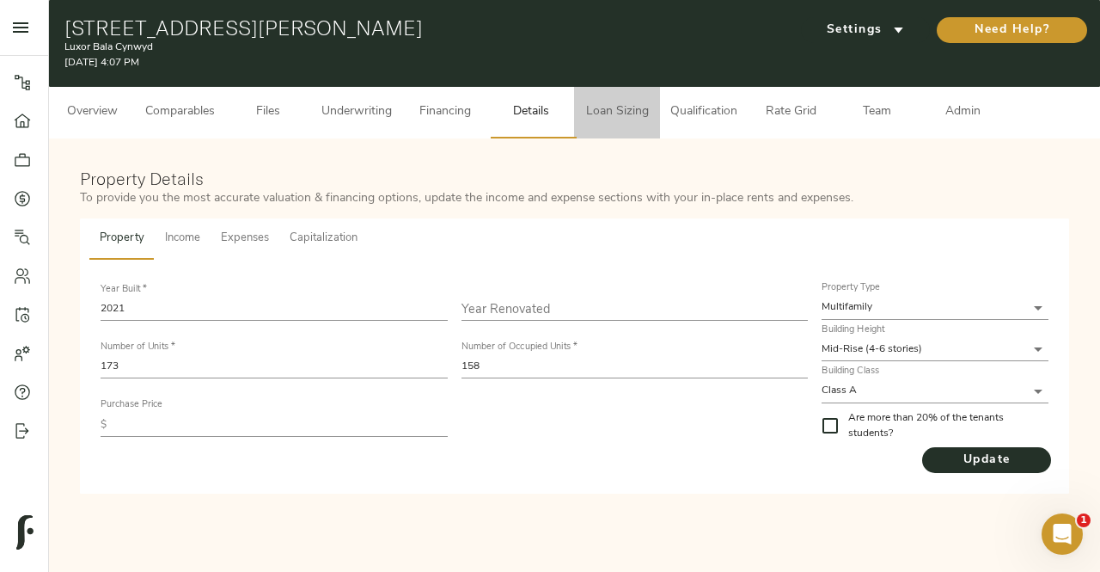
click at [632, 123] on button "Loan Sizing" at bounding box center [617, 113] width 86 height 52
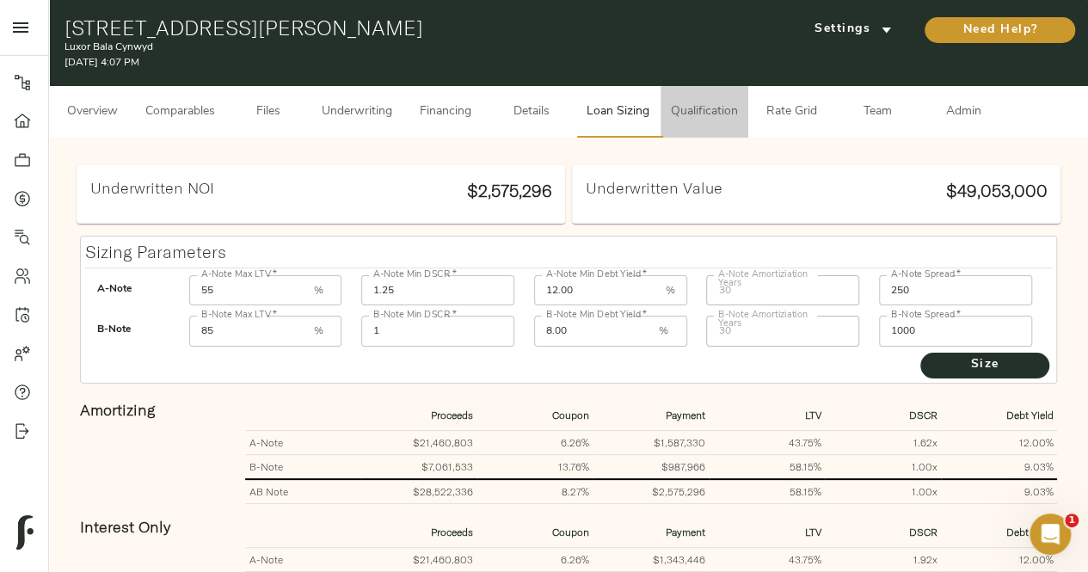
click at [708, 99] on button "Qualification" at bounding box center [704, 112] width 88 height 52
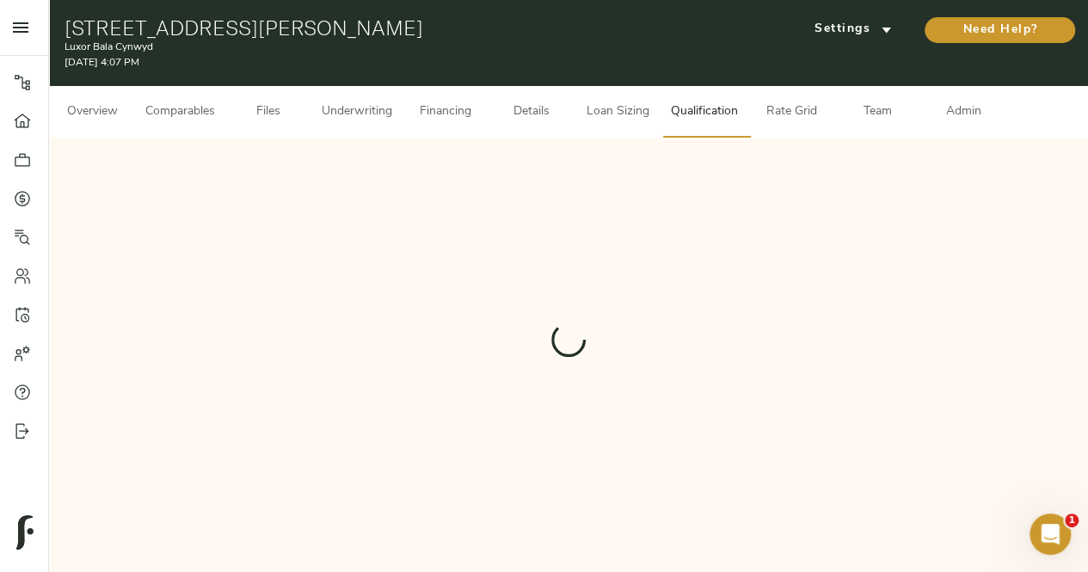
click at [806, 113] on span "Rate Grid" at bounding box center [790, 111] width 65 height 21
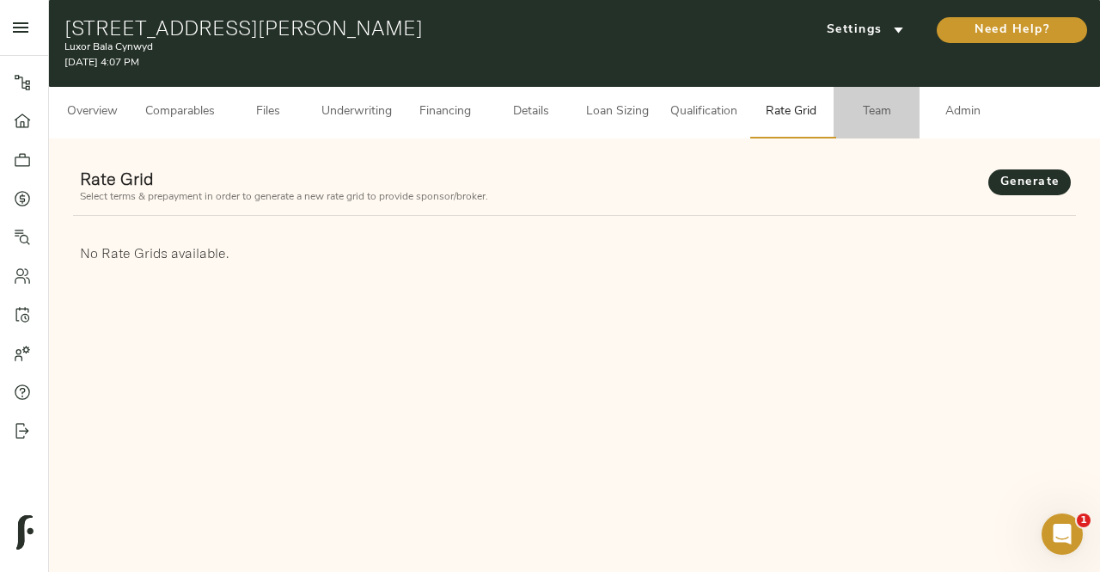
click at [859, 119] on span "Team" at bounding box center [876, 111] width 65 height 21
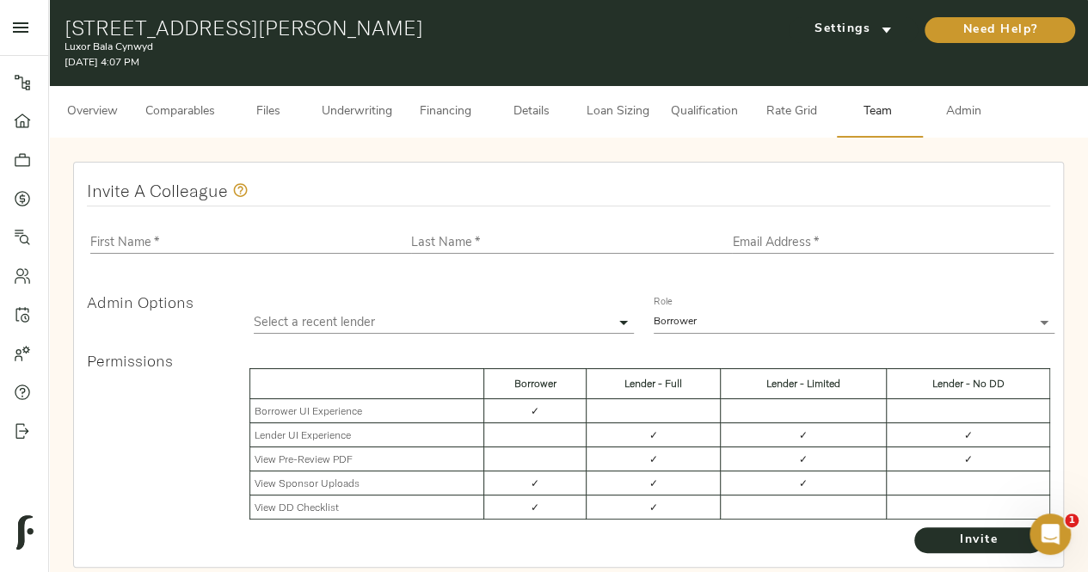
click at [806, 118] on span "Rate Grid" at bounding box center [790, 111] width 65 height 21
